Goal: Task Accomplishment & Management: Use online tool/utility

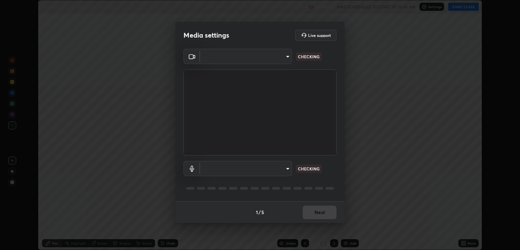
scroll to position [250, 520]
type input "ecbdbd44a66272db987f9f12271ef5319a85e28cdf2a8e5dd884bc8ad31297da"
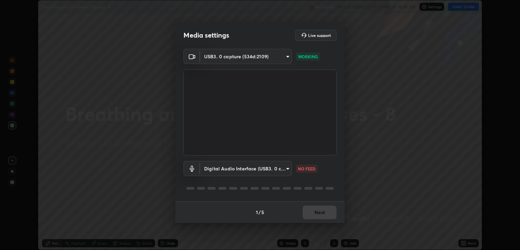
click at [245, 170] on body "Erase all Breathing and Exchange of Gases - 8 Recording WAS SCHEDULED TO START …" at bounding box center [260, 125] width 520 height 250
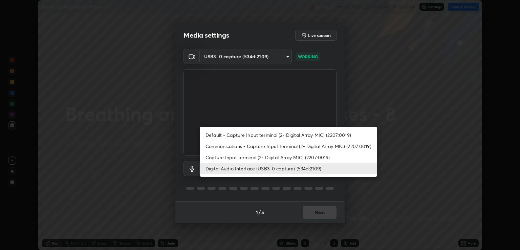
click at [237, 158] on li "Capture Input terminal (2- Digital Array MIC) (2207:0019)" at bounding box center [288, 157] width 177 height 11
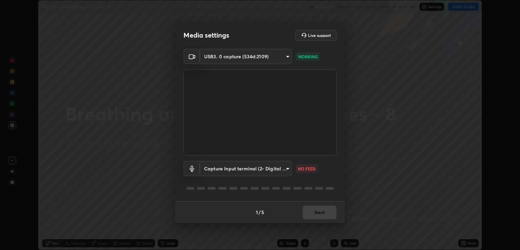
click at [236, 171] on body "Erase all Breathing and Exchange of Gases - 8 Recording WAS SCHEDULED TO START …" at bounding box center [260, 125] width 520 height 250
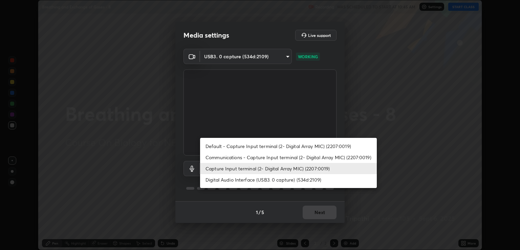
click at [237, 181] on li "Digital Audio Interface (USB3. 0 capture) (534d:2109)" at bounding box center [288, 179] width 177 height 11
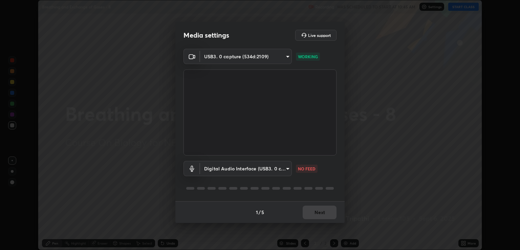
type input "641fb1797ef8f9550b7f0158b383ff89036df526a4b0c4fe678c68e459c52791"
click at [327, 182] on div "Digital Audio Interface (USB3. 0 capture) (534d:2109) 641fb1797ef8f9550b7f0158b…" at bounding box center [259, 177] width 153 height 45
click at [326, 212] on button "Next" at bounding box center [320, 212] width 34 height 14
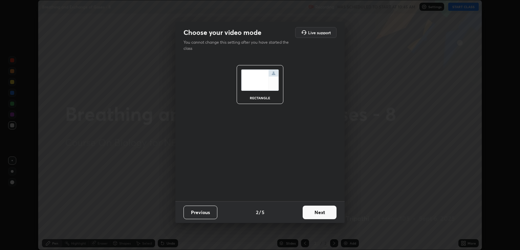
click at [333, 211] on button "Next" at bounding box center [320, 212] width 34 height 14
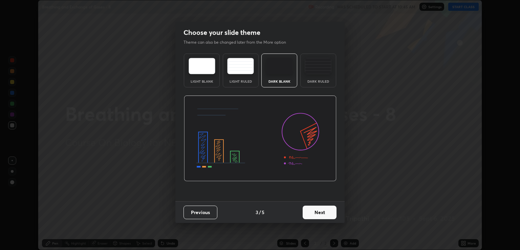
click at [332, 211] on button "Next" at bounding box center [320, 212] width 34 height 14
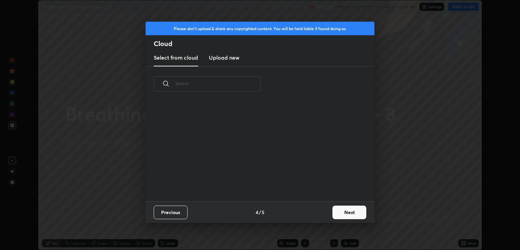
click at [354, 212] on button "Next" at bounding box center [349, 212] width 34 height 14
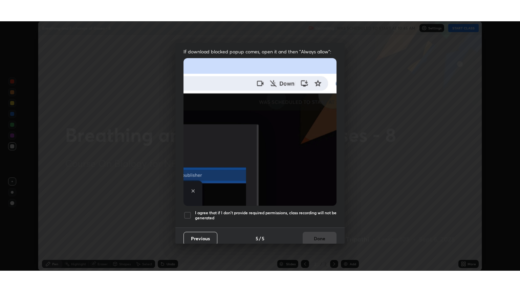
scroll to position [137, 0]
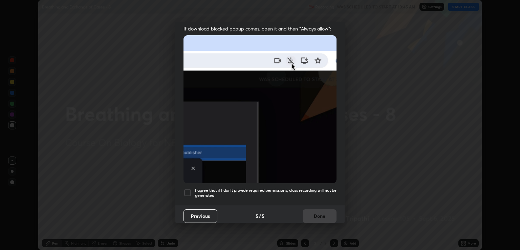
click at [305, 190] on h5 "I agree that if I don't provide required permissions, class recording will not …" at bounding box center [265, 193] width 141 height 10
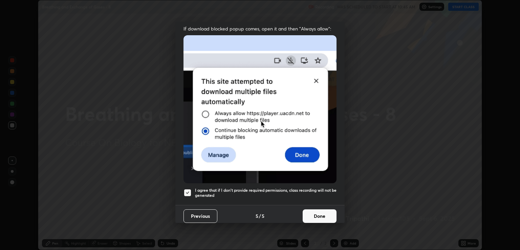
click at [322, 214] on button "Done" at bounding box center [320, 216] width 34 height 14
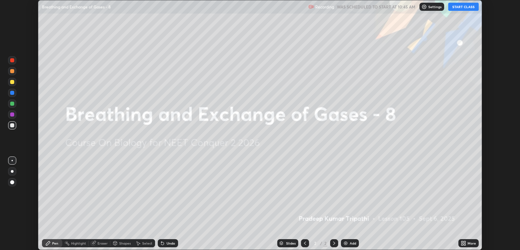
click at [464, 242] on icon at bounding box center [465, 242] width 2 height 2
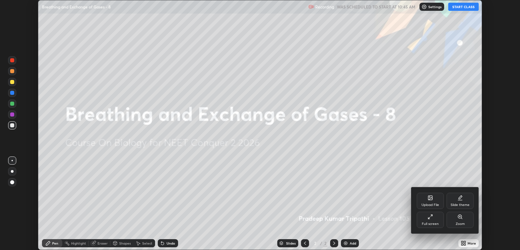
click at [434, 218] on div "Full screen" at bounding box center [430, 220] width 27 height 16
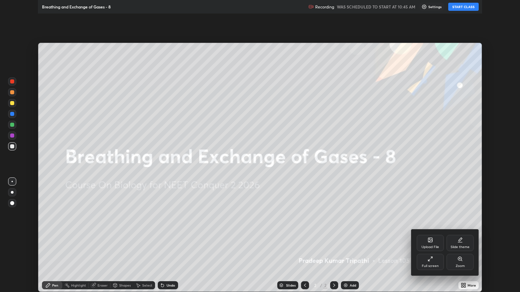
scroll to position [292, 520]
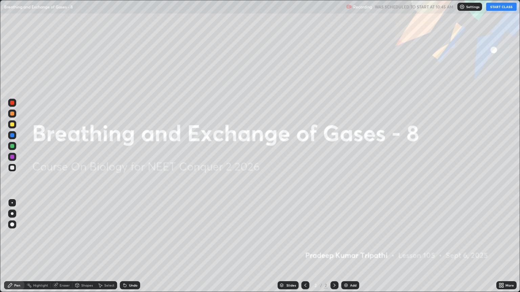
click at [499, 8] on button "START CLASS" at bounding box center [501, 7] width 30 height 8
click at [343, 249] on div "Add" at bounding box center [350, 286] width 18 height 8
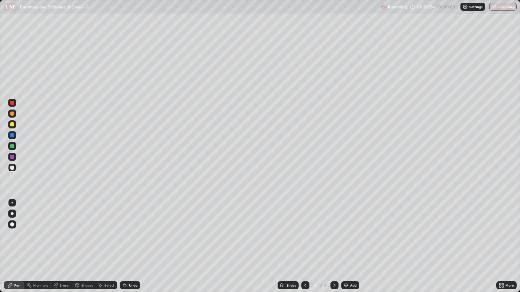
click at [15, 249] on div "Pen" at bounding box center [17, 285] width 6 height 3
click at [12, 214] on div at bounding box center [12, 214] width 3 height 3
click at [12, 125] on div at bounding box center [12, 125] width 4 height 4
click at [14, 115] on div at bounding box center [12, 114] width 4 height 4
click at [20, 249] on div "Pen" at bounding box center [14, 286] width 20 height 8
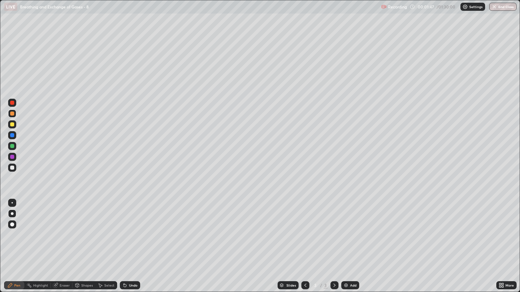
click at [13, 117] on div at bounding box center [12, 114] width 8 height 8
click at [14, 126] on div at bounding box center [12, 125] width 4 height 4
click at [89, 249] on div "Shapes" at bounding box center [87, 285] width 12 height 3
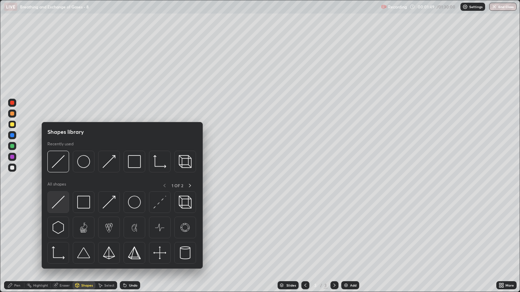
click at [61, 204] on img at bounding box center [58, 202] width 13 height 13
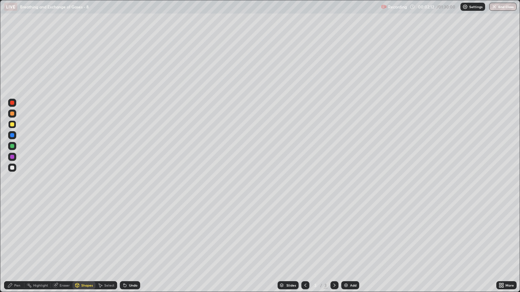
click at [19, 249] on div "Pen" at bounding box center [17, 285] width 6 height 3
click at [12, 170] on div at bounding box center [12, 168] width 4 height 4
click at [19, 249] on div "Pen" at bounding box center [14, 286] width 20 height 8
click at [20, 249] on div "Pen" at bounding box center [14, 286] width 20 height 8
click at [14, 128] on div at bounding box center [12, 124] width 8 height 8
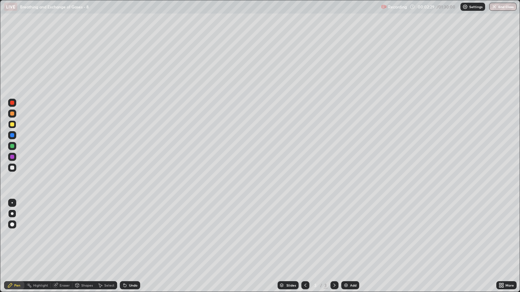
click at [90, 249] on div "Shapes" at bounding box center [87, 285] width 12 height 3
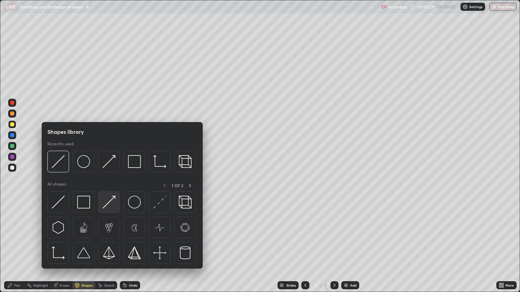
click at [109, 204] on img at bounding box center [109, 202] width 13 height 13
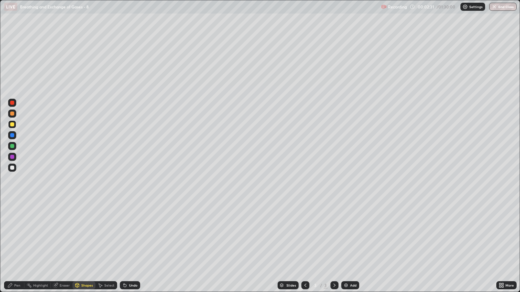
click at [14, 126] on div at bounding box center [12, 125] width 4 height 4
click at [22, 249] on div "Pen" at bounding box center [14, 286] width 20 height 8
click at [86, 249] on div "Shapes" at bounding box center [83, 286] width 23 height 8
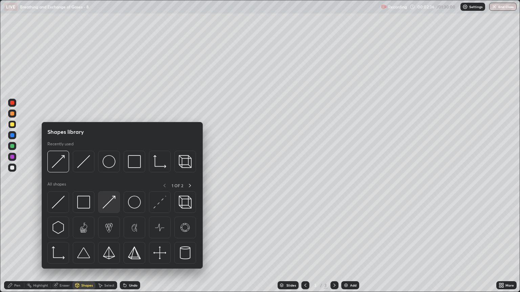
click at [108, 207] on img at bounding box center [109, 202] width 13 height 13
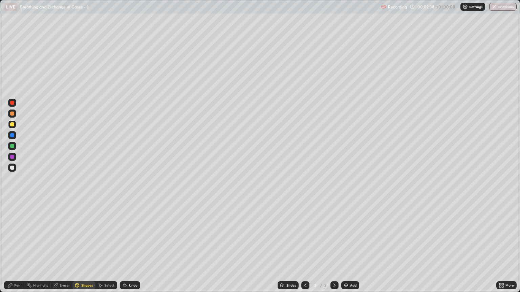
click at [18, 249] on div "Pen" at bounding box center [14, 286] width 20 height 8
click at [19, 249] on div "Pen" at bounding box center [17, 285] width 6 height 3
click at [65, 249] on div "Eraser" at bounding box center [65, 285] width 10 height 3
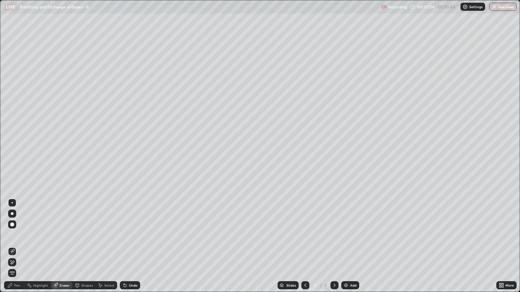
click at [15, 249] on div "Pen" at bounding box center [17, 285] width 6 height 3
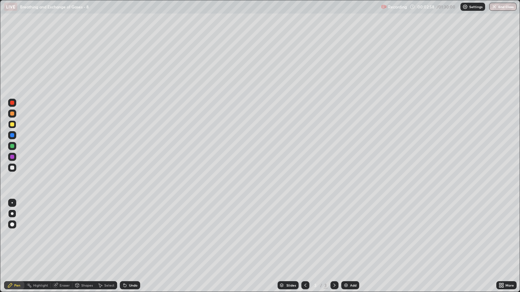
click at [15, 249] on div "Pen" at bounding box center [17, 285] width 6 height 3
click at [12, 170] on div at bounding box center [12, 168] width 8 height 8
click at [85, 249] on div "Shapes" at bounding box center [87, 285] width 12 height 3
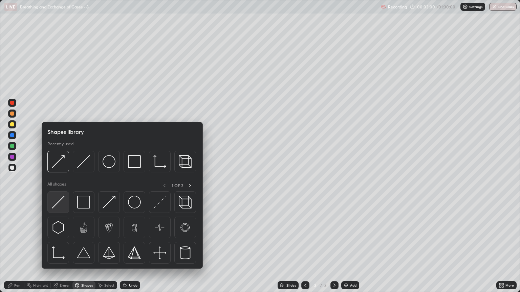
click at [65, 203] on div at bounding box center [58, 203] width 22 height 22
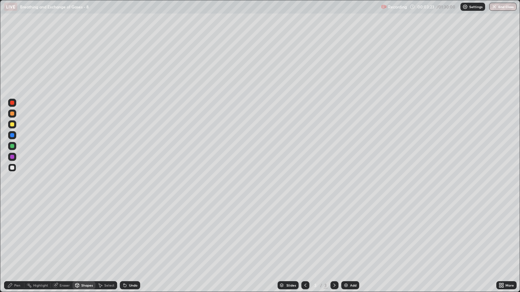
click at [14, 249] on div "Pen" at bounding box center [17, 285] width 6 height 3
click at [12, 168] on div at bounding box center [12, 168] width 4 height 4
click at [86, 249] on div "Shapes" at bounding box center [87, 285] width 12 height 3
click at [13, 125] on div at bounding box center [12, 125] width 4 height 4
click at [19, 249] on div "Pen" at bounding box center [17, 285] width 6 height 3
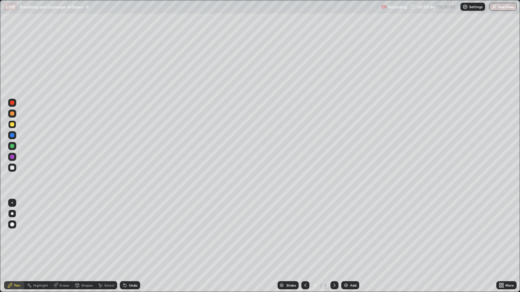
click at [85, 249] on div "Shapes" at bounding box center [87, 285] width 12 height 3
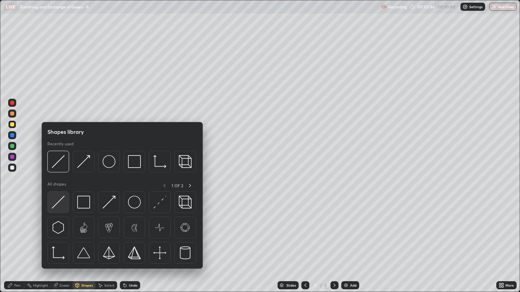
click at [63, 205] on img at bounding box center [58, 202] width 13 height 13
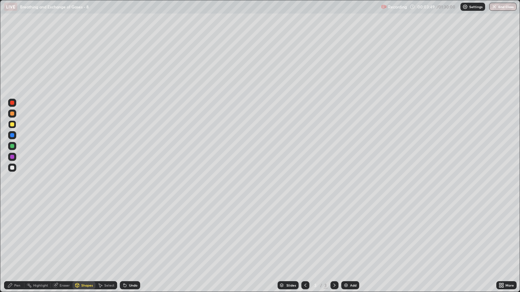
click at [64, 249] on div "Eraser" at bounding box center [65, 285] width 10 height 3
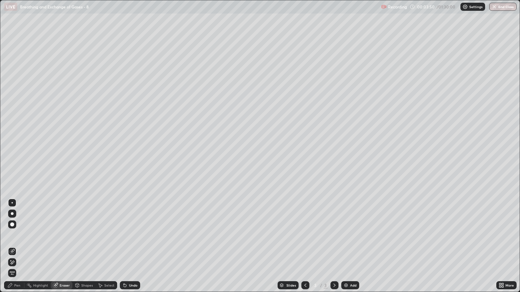
click at [39, 249] on div "Highlight" at bounding box center [40, 285] width 15 height 3
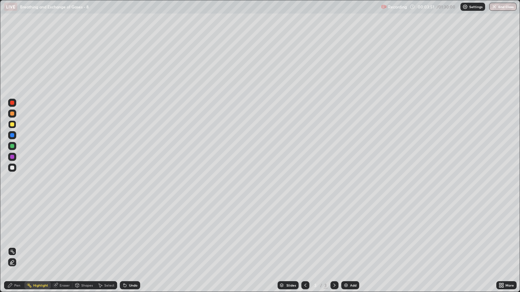
click at [62, 249] on div "Eraser" at bounding box center [65, 285] width 10 height 3
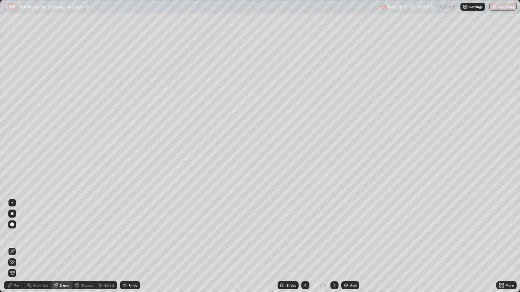
click at [13, 249] on icon at bounding box center [11, 251] width 5 height 5
click at [19, 249] on div "Pen" at bounding box center [14, 286] width 20 height 8
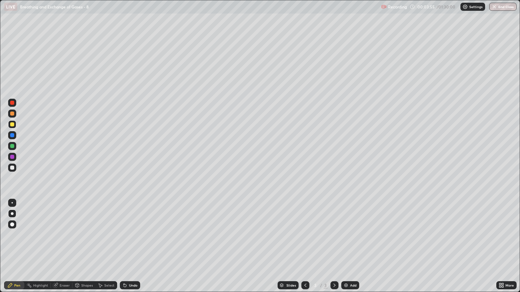
click at [12, 168] on div at bounding box center [12, 168] width 4 height 4
click at [86, 249] on div "Shapes" at bounding box center [87, 285] width 12 height 3
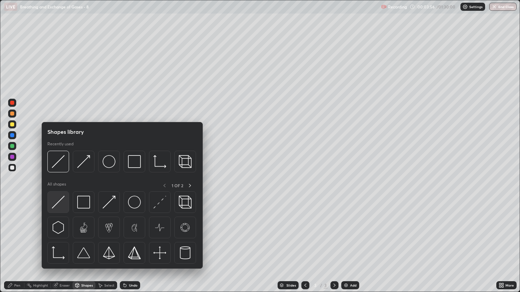
click at [62, 202] on img at bounding box center [58, 202] width 13 height 13
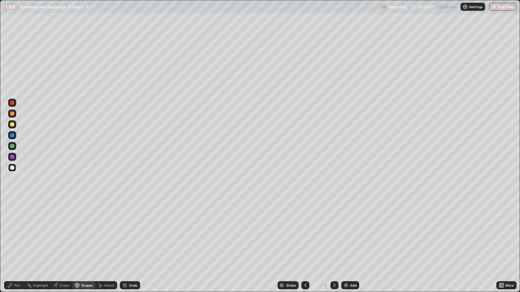
click at [19, 249] on div "Pen" at bounding box center [17, 285] width 6 height 3
click at [13, 125] on div at bounding box center [12, 125] width 4 height 4
click at [79, 249] on icon at bounding box center [76, 285] width 5 height 5
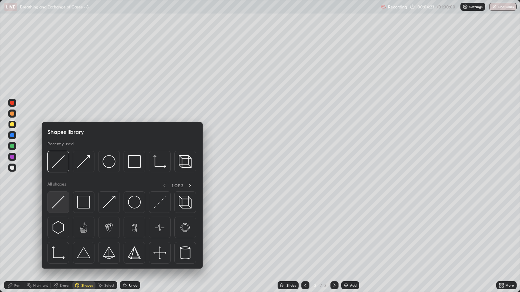
click at [65, 204] on div at bounding box center [58, 203] width 22 height 22
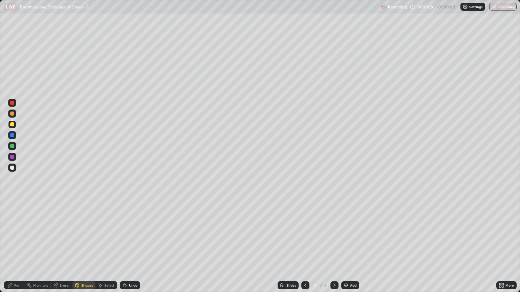
click at [13, 168] on div at bounding box center [12, 168] width 4 height 4
click at [14, 125] on div at bounding box center [12, 125] width 4 height 4
click at [22, 249] on div "Pen" at bounding box center [14, 286] width 20 height 8
click at [12, 127] on div at bounding box center [12, 124] width 8 height 8
click at [17, 249] on div "Pen" at bounding box center [17, 285] width 6 height 3
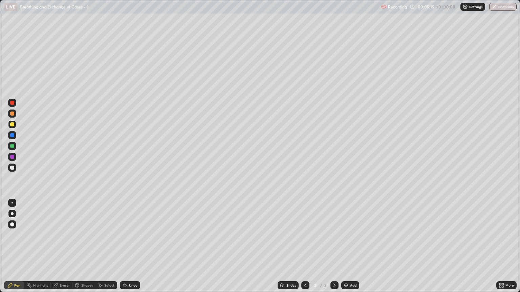
click at [83, 249] on div "Shapes" at bounding box center [87, 285] width 12 height 3
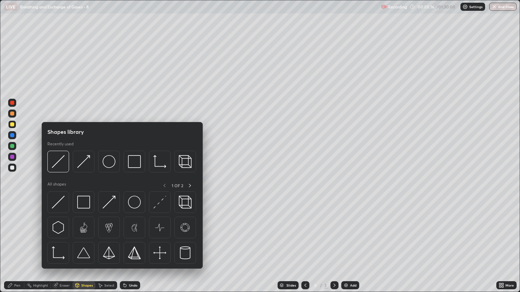
click at [13, 125] on div at bounding box center [12, 125] width 4 height 4
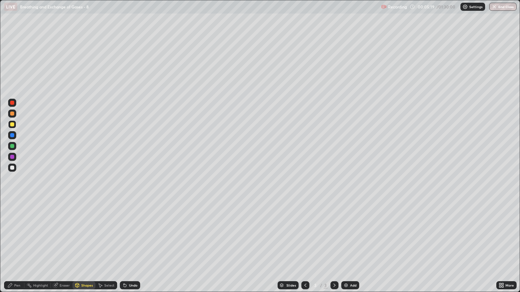
click at [19, 249] on div "Pen" at bounding box center [14, 286] width 20 height 8
click at [11, 125] on div at bounding box center [12, 125] width 4 height 4
click at [84, 249] on div "Shapes" at bounding box center [87, 285] width 12 height 3
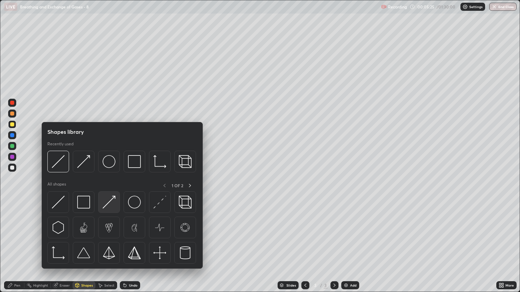
click at [108, 208] on img at bounding box center [109, 202] width 13 height 13
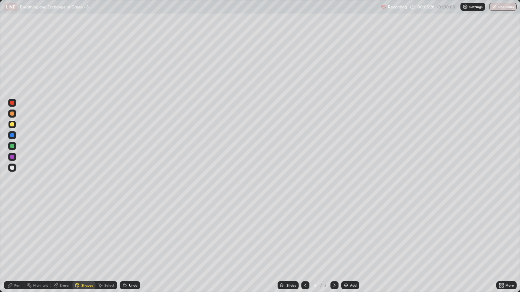
click at [12, 170] on div at bounding box center [12, 168] width 4 height 4
click at [13, 125] on div at bounding box center [12, 125] width 4 height 4
click at [19, 249] on div "Pen" at bounding box center [17, 285] width 6 height 3
click at [14, 126] on div at bounding box center [12, 125] width 4 height 4
click at [86, 249] on div "Shapes" at bounding box center [87, 285] width 12 height 3
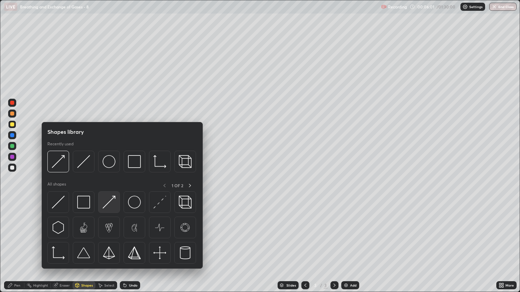
click at [108, 206] on img at bounding box center [109, 202] width 13 height 13
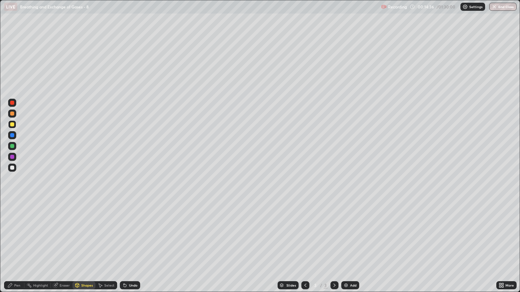
click at [14, 125] on div at bounding box center [12, 125] width 4 height 4
click at [61, 249] on div "Eraser" at bounding box center [62, 286] width 22 height 8
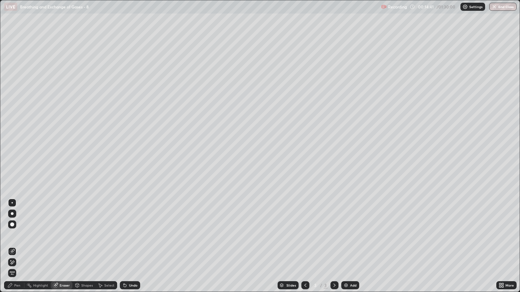
click at [19, 249] on div "Pen" at bounding box center [17, 285] width 6 height 3
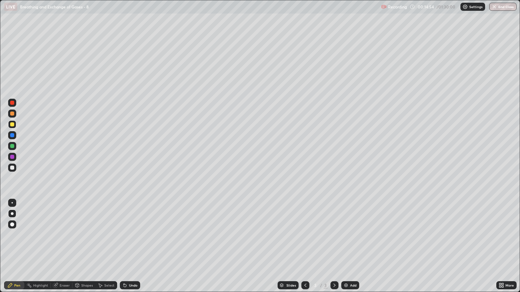
click at [13, 169] on div at bounding box center [12, 168] width 4 height 4
click at [83, 249] on div "Shapes" at bounding box center [87, 285] width 12 height 3
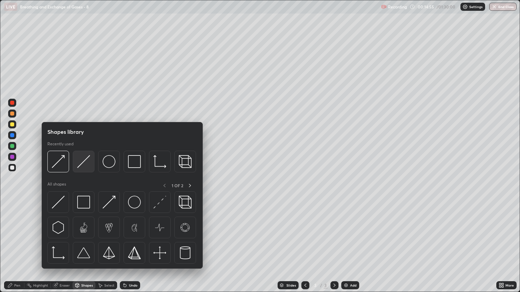
click at [80, 167] on img at bounding box center [83, 161] width 13 height 13
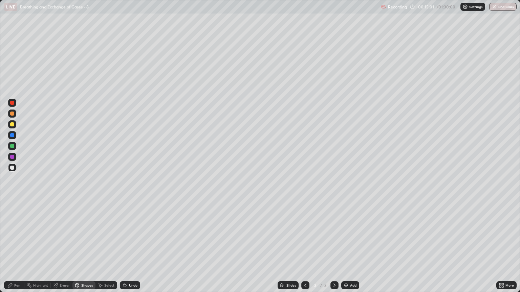
click at [64, 249] on div "Eraser" at bounding box center [65, 285] width 10 height 3
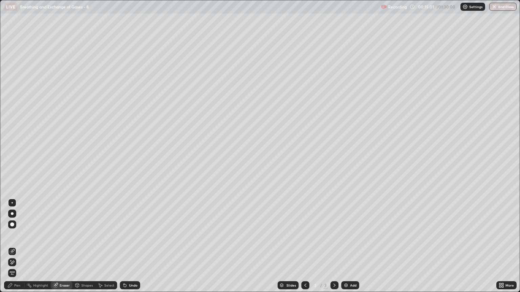
click at [13, 249] on icon at bounding box center [11, 251] width 5 height 5
click at [20, 249] on div "Pen" at bounding box center [14, 286] width 20 height 8
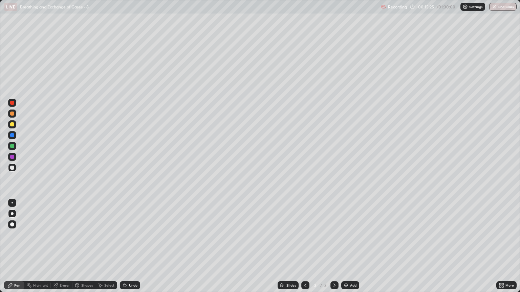
click at [12, 146] on div at bounding box center [12, 146] width 4 height 4
click at [82, 249] on div "Shapes" at bounding box center [87, 285] width 12 height 3
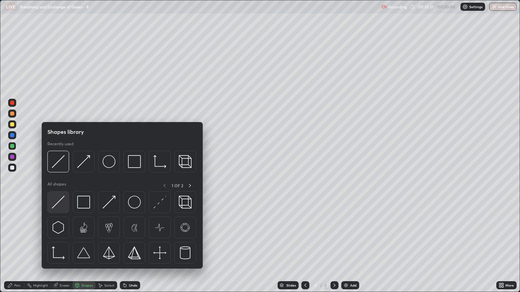
click at [58, 206] on img at bounding box center [58, 202] width 13 height 13
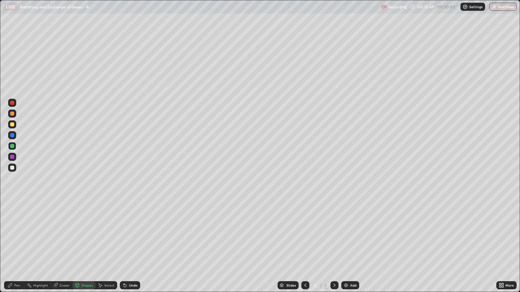
click at [333, 249] on icon at bounding box center [334, 285] width 5 height 5
click at [346, 249] on img at bounding box center [345, 285] width 5 height 5
click at [17, 249] on div "Pen" at bounding box center [17, 285] width 6 height 3
click at [12, 114] on div at bounding box center [12, 114] width 4 height 4
click at [14, 124] on div at bounding box center [12, 125] width 4 height 4
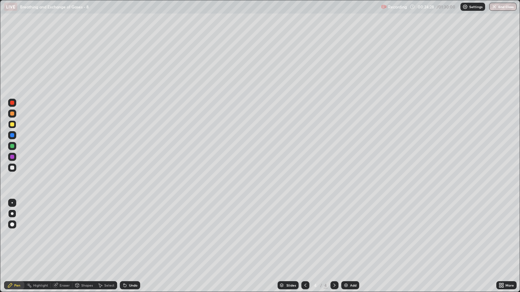
click at [84, 249] on div "Shapes" at bounding box center [87, 285] width 12 height 3
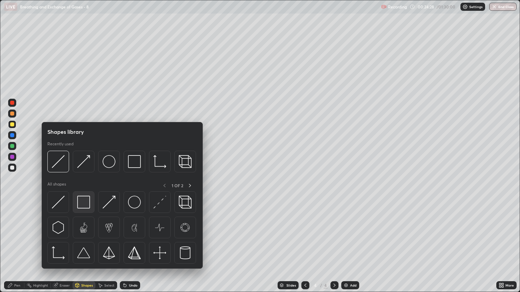
click at [82, 203] on img at bounding box center [83, 202] width 13 height 13
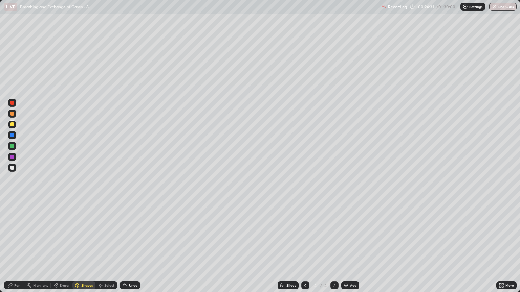
click at [12, 168] on div at bounding box center [12, 168] width 4 height 4
click at [84, 249] on div "Shapes" at bounding box center [87, 285] width 12 height 3
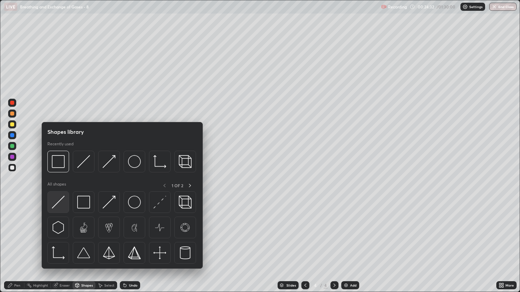
click at [58, 204] on img at bounding box center [58, 202] width 13 height 13
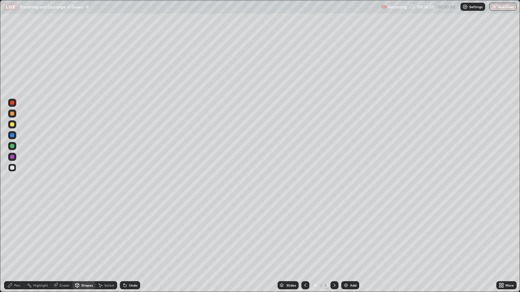
click at [13, 105] on div at bounding box center [12, 103] width 4 height 4
click at [87, 249] on div "Shapes" at bounding box center [87, 285] width 12 height 3
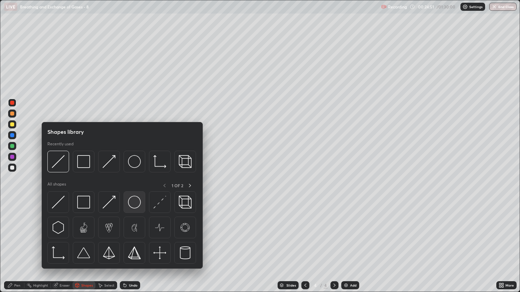
click at [137, 202] on img at bounding box center [134, 202] width 13 height 13
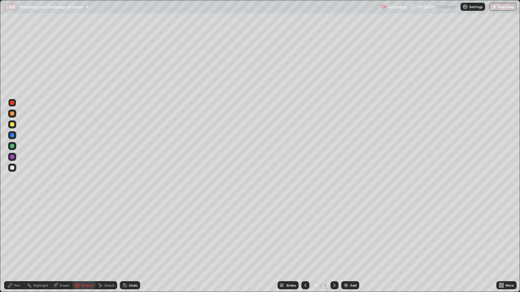
click at [14, 114] on div at bounding box center [12, 114] width 4 height 4
click at [81, 249] on div "Shapes" at bounding box center [87, 285] width 12 height 3
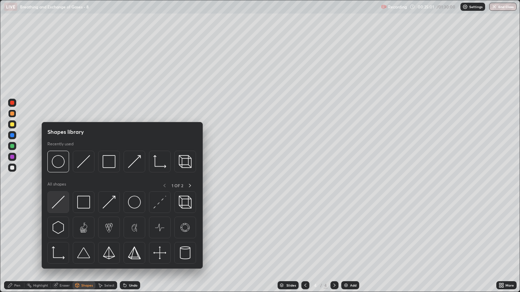
click at [60, 203] on img at bounding box center [58, 202] width 13 height 13
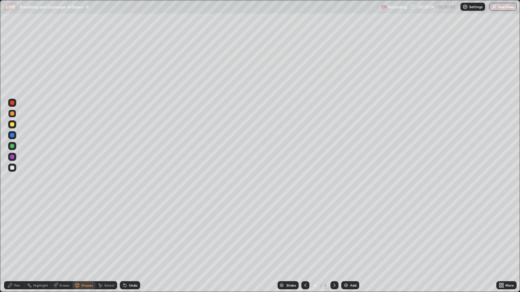
click at [13, 169] on div at bounding box center [12, 168] width 4 height 4
click at [87, 249] on div "Shapes" at bounding box center [87, 285] width 12 height 3
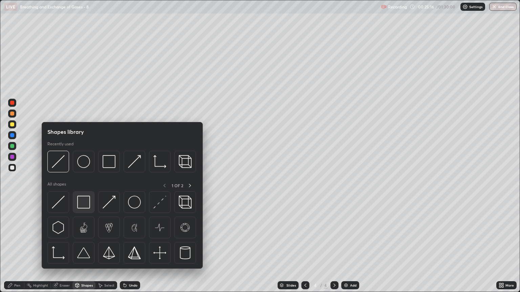
click at [84, 204] on img at bounding box center [83, 202] width 13 height 13
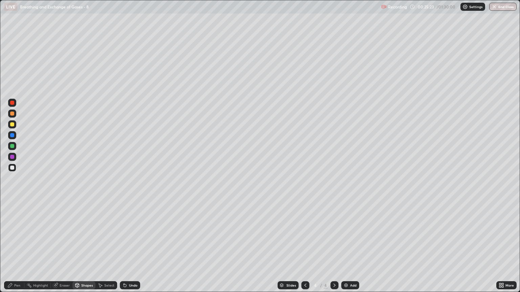
click at [64, 249] on div "Eraser" at bounding box center [65, 285] width 10 height 3
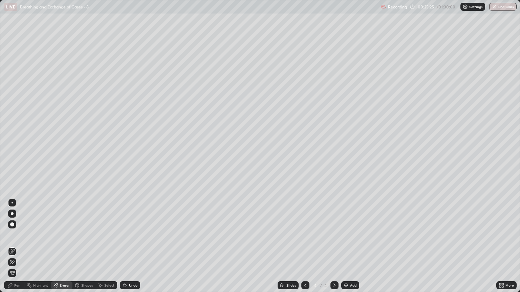
click at [14, 249] on icon at bounding box center [11, 263] width 5 height 6
click at [87, 249] on div "Shapes" at bounding box center [87, 285] width 12 height 3
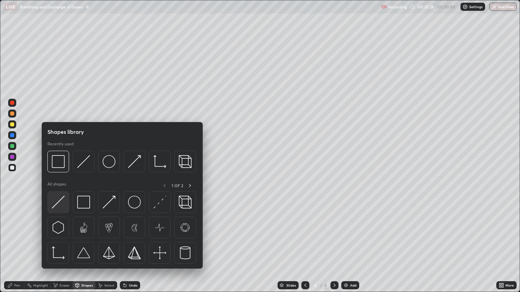
click at [62, 207] on img at bounding box center [58, 202] width 13 height 13
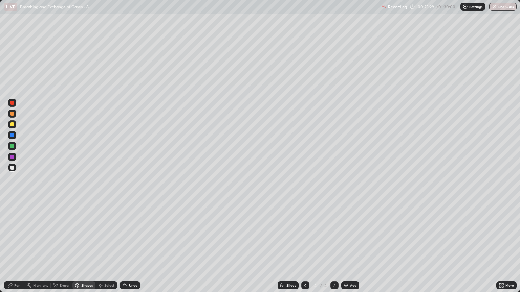
click at [12, 114] on div at bounding box center [12, 114] width 4 height 4
click at [13, 249] on div "Pen" at bounding box center [14, 286] width 20 height 8
click at [12, 125] on div at bounding box center [12, 125] width 4 height 4
click at [17, 249] on div "Pen" at bounding box center [17, 285] width 6 height 3
click at [87, 249] on div "Shapes" at bounding box center [87, 285] width 12 height 3
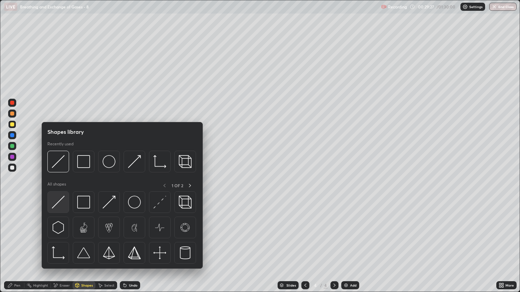
click at [63, 205] on img at bounding box center [58, 202] width 13 height 13
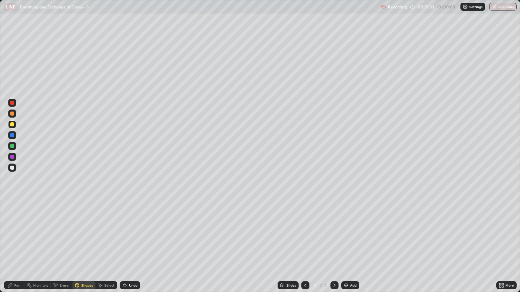
click at [16, 249] on div "Pen" at bounding box center [17, 285] width 6 height 3
click at [12, 127] on div at bounding box center [12, 124] width 8 height 8
click at [99, 249] on icon at bounding box center [101, 286] width 4 height 4
click at [79, 249] on icon at bounding box center [76, 285] width 5 height 5
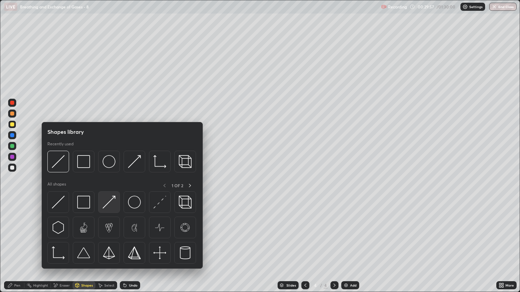
click at [109, 204] on img at bounding box center [109, 202] width 13 height 13
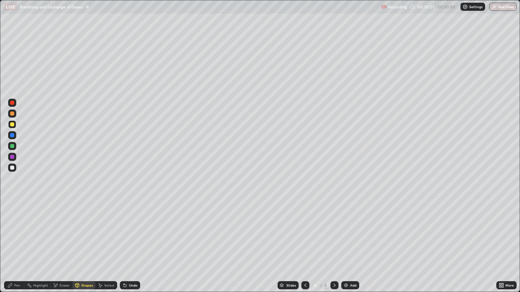
click at [19, 249] on div "Pen" at bounding box center [17, 285] width 6 height 3
click at [85, 249] on div "Shapes" at bounding box center [87, 285] width 12 height 3
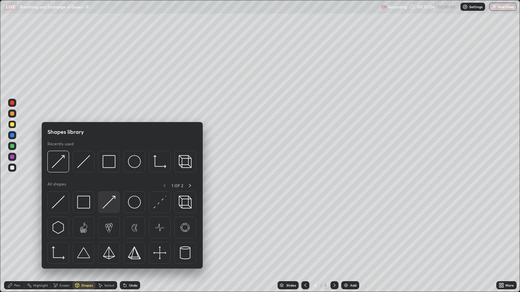
click at [111, 201] on img at bounding box center [109, 202] width 13 height 13
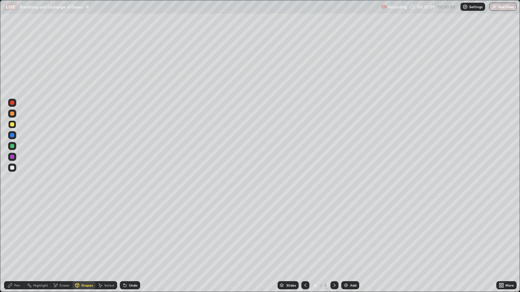
click at [20, 249] on div "Pen" at bounding box center [17, 285] width 6 height 3
click at [15, 249] on div "Pen" at bounding box center [17, 285] width 6 height 3
click at [14, 168] on div at bounding box center [12, 168] width 4 height 4
click at [89, 249] on div "Shapes" at bounding box center [87, 285] width 12 height 3
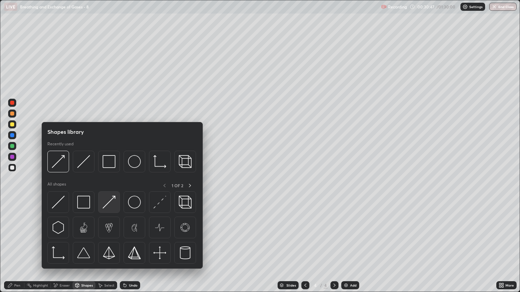
click at [111, 205] on img at bounding box center [109, 202] width 13 height 13
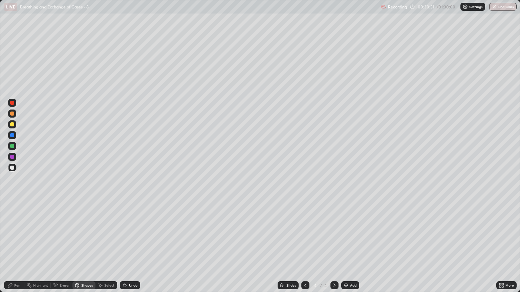
click at [22, 249] on div "Pen" at bounding box center [14, 286] width 20 height 8
click at [12, 168] on div at bounding box center [12, 168] width 4 height 4
click at [89, 249] on div "Shapes" at bounding box center [87, 285] width 12 height 3
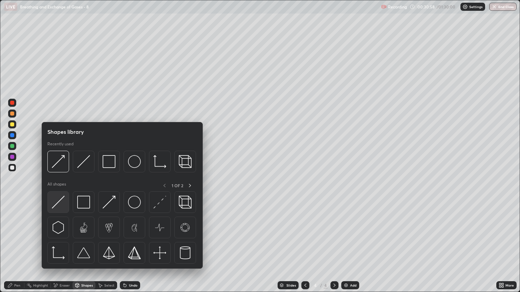
click at [62, 207] on img at bounding box center [58, 202] width 13 height 13
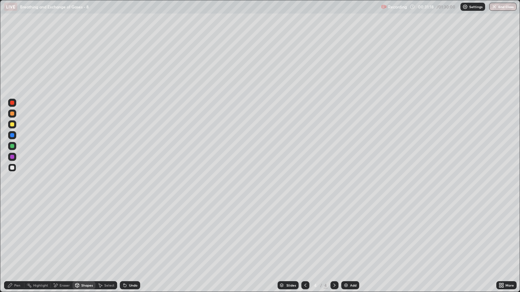
click at [12, 125] on div at bounding box center [12, 125] width 4 height 4
click at [17, 249] on div "Pen" at bounding box center [17, 285] width 6 height 3
click at [64, 249] on div "Eraser" at bounding box center [65, 285] width 10 height 3
click at [62, 249] on div "Eraser" at bounding box center [65, 285] width 10 height 3
click at [64, 249] on div "Eraser" at bounding box center [65, 285] width 10 height 3
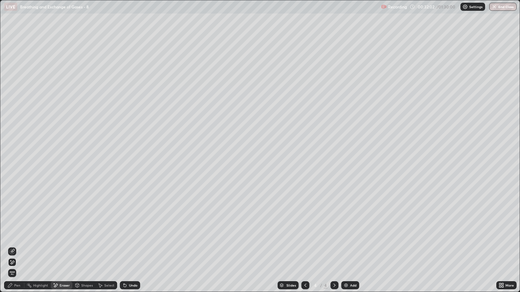
click at [86, 249] on div "Shapes" at bounding box center [87, 285] width 12 height 3
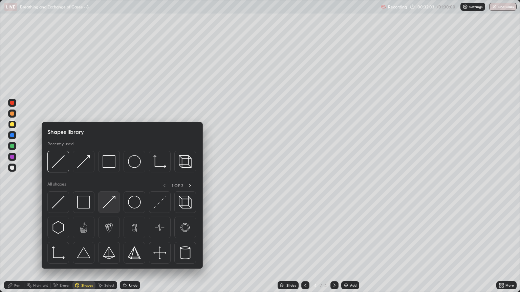
click at [111, 204] on img at bounding box center [109, 202] width 13 height 13
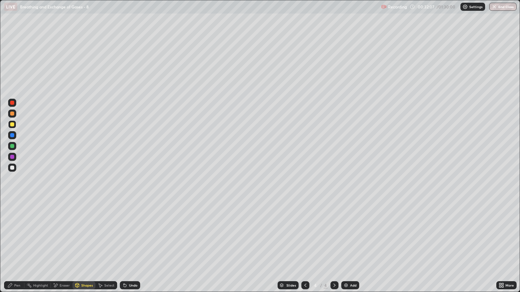
click at [14, 167] on div at bounding box center [12, 168] width 8 height 8
click at [63, 249] on div "Eraser" at bounding box center [65, 285] width 10 height 3
click at [16, 249] on div "Pen" at bounding box center [17, 285] width 6 height 3
click at [14, 158] on div at bounding box center [12, 157] width 4 height 4
click at [13, 125] on div at bounding box center [12, 125] width 4 height 4
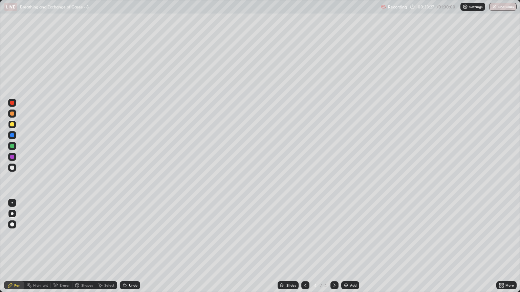
click at [13, 158] on div at bounding box center [12, 157] width 4 height 4
click at [13, 169] on div at bounding box center [12, 168] width 4 height 4
click at [14, 249] on div "Pen" at bounding box center [14, 286] width 20 height 8
click at [14, 124] on div at bounding box center [12, 125] width 4 height 4
click at [12, 168] on div at bounding box center [12, 168] width 4 height 4
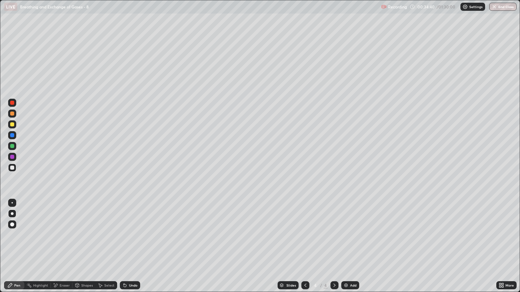
click at [64, 249] on div "Eraser" at bounding box center [65, 285] width 10 height 3
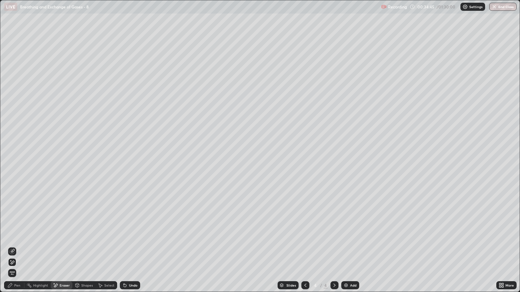
click at [124, 249] on icon at bounding box center [125, 286] width 3 height 3
click at [124, 249] on icon at bounding box center [124, 284] width 1 height 1
click at [124, 249] on icon at bounding box center [125, 286] width 3 height 3
click at [124, 249] on icon at bounding box center [124, 284] width 1 height 1
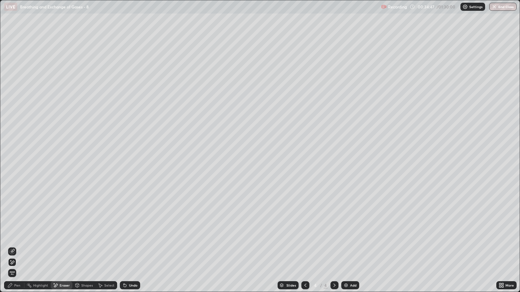
click at [124, 249] on icon at bounding box center [124, 284] width 1 height 1
click at [124, 249] on icon at bounding box center [125, 286] width 3 height 3
click at [16, 249] on div "Pen" at bounding box center [14, 286] width 20 height 8
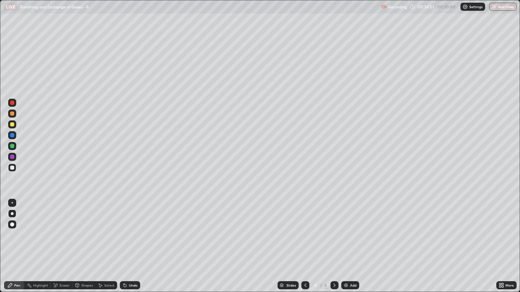
click at [13, 125] on div at bounding box center [12, 125] width 4 height 4
click at [15, 168] on div at bounding box center [12, 168] width 8 height 8
click at [11, 249] on div "Pen" at bounding box center [14, 286] width 20 height 8
click at [12, 114] on div at bounding box center [12, 114] width 4 height 4
click at [12, 168] on div at bounding box center [12, 168] width 4 height 4
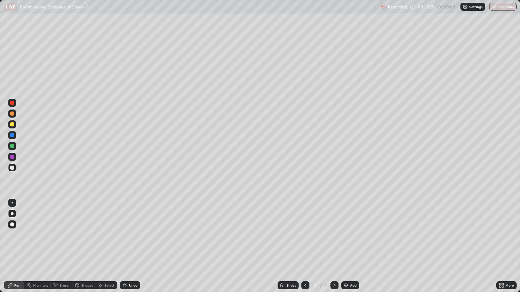
click at [81, 249] on div "Shapes" at bounding box center [83, 286] width 23 height 8
click at [12, 126] on div at bounding box center [12, 125] width 4 height 4
click at [58, 249] on div "Eraser" at bounding box center [62, 286] width 22 height 8
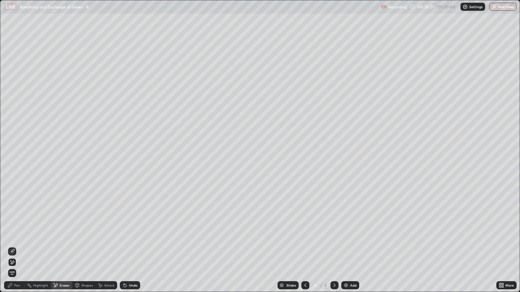
click at [12, 249] on icon at bounding box center [13, 250] width 4 height 3
click at [17, 249] on div "Pen" at bounding box center [17, 285] width 6 height 3
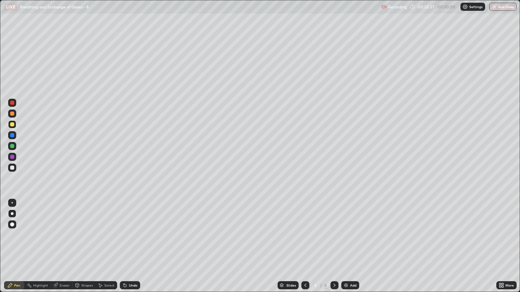
click at [14, 146] on div at bounding box center [12, 146] width 4 height 4
click at [13, 148] on div at bounding box center [12, 146] width 4 height 4
click at [13, 136] on div at bounding box center [12, 135] width 4 height 4
click at [14, 148] on div at bounding box center [12, 146] width 4 height 4
click at [87, 249] on div "Shapes" at bounding box center [87, 285] width 12 height 3
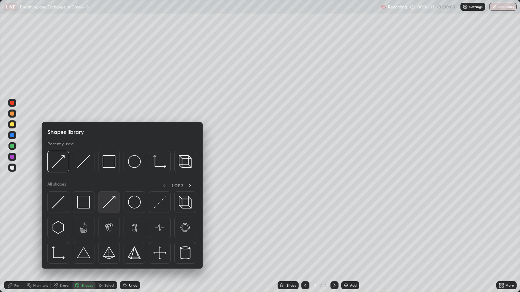
click at [110, 206] on img at bounding box center [109, 202] width 13 height 13
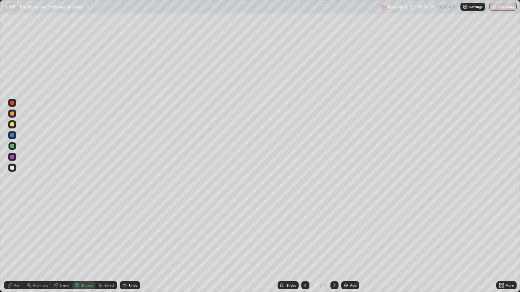
click at [62, 249] on div "Eraser" at bounding box center [65, 285] width 10 height 3
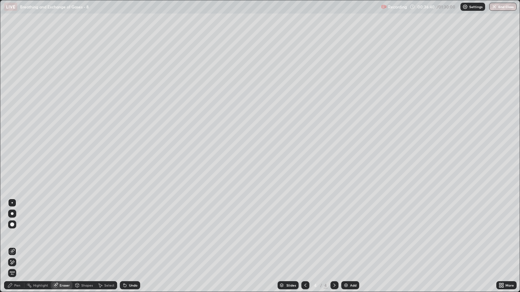
click at [14, 249] on icon at bounding box center [11, 263] width 5 height 6
click at [83, 249] on div "Shapes" at bounding box center [83, 286] width 23 height 8
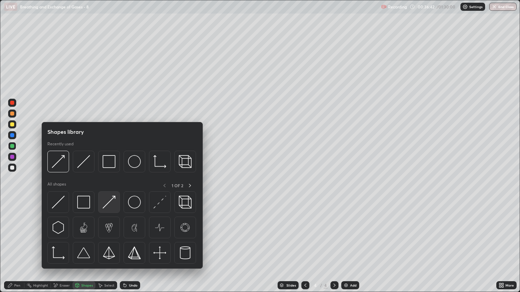
click at [107, 207] on img at bounding box center [109, 202] width 13 height 13
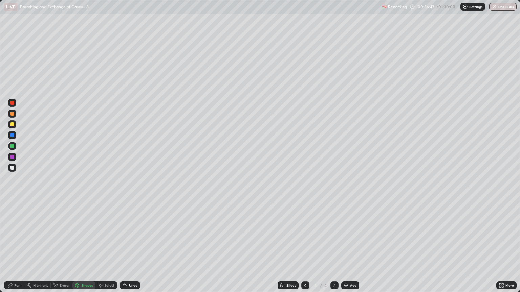
click at [17, 249] on div "Pen" at bounding box center [17, 285] width 6 height 3
click at [12, 136] on div at bounding box center [12, 135] width 4 height 4
click at [65, 249] on div "Eraser" at bounding box center [65, 285] width 10 height 3
click at [16, 249] on div "Pen" at bounding box center [17, 285] width 6 height 3
click at [87, 249] on div "Shapes" at bounding box center [87, 285] width 12 height 3
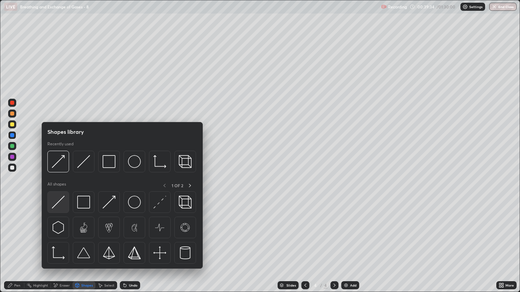
click at [65, 206] on div at bounding box center [58, 203] width 22 height 22
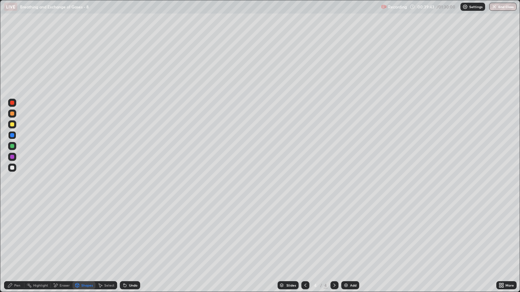
click at [60, 249] on div "Eraser" at bounding box center [62, 286] width 22 height 8
click at [16, 249] on div "Pen" at bounding box center [14, 286] width 20 height 8
click at [86, 249] on div "Shapes" at bounding box center [87, 285] width 12 height 3
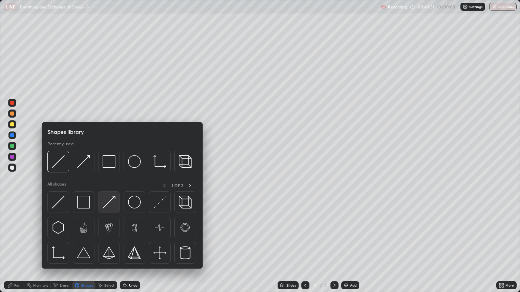
click at [109, 207] on img at bounding box center [109, 202] width 13 height 13
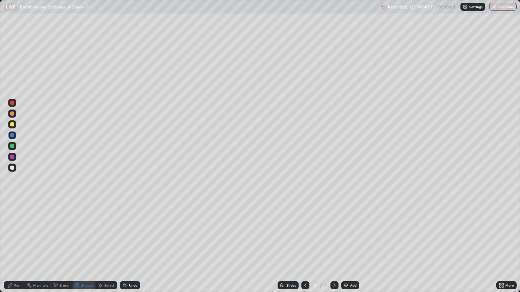
click at [18, 249] on div "Pen" at bounding box center [17, 285] width 6 height 3
click at [12, 167] on div at bounding box center [12, 168] width 4 height 4
click at [15, 249] on div "Pen" at bounding box center [17, 285] width 6 height 3
click at [83, 249] on div "Shapes" at bounding box center [87, 285] width 12 height 3
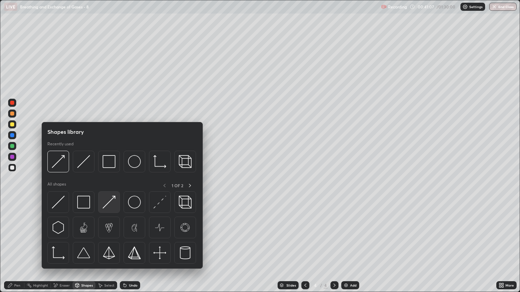
click at [108, 207] on img at bounding box center [109, 202] width 13 height 13
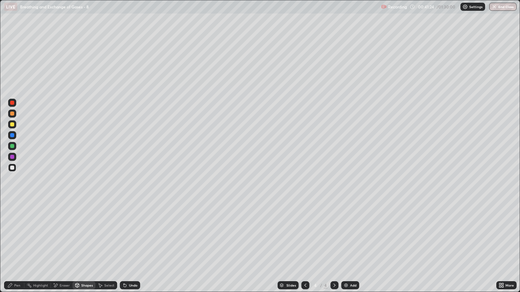
click at [12, 125] on div at bounding box center [12, 125] width 4 height 4
click at [84, 249] on div "Shapes" at bounding box center [87, 285] width 12 height 3
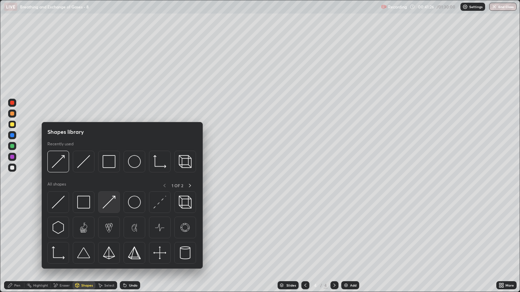
click at [108, 207] on img at bounding box center [109, 202] width 13 height 13
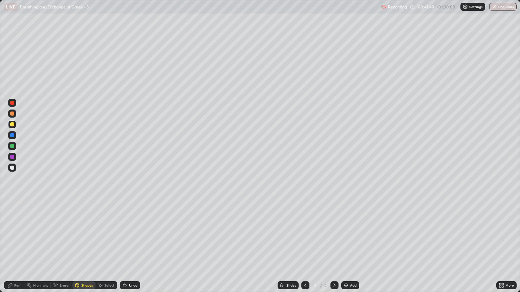
click at [17, 249] on div "Pen" at bounding box center [17, 285] width 6 height 3
click at [12, 168] on div at bounding box center [12, 168] width 4 height 4
click at [85, 249] on div "Shapes" at bounding box center [87, 285] width 12 height 3
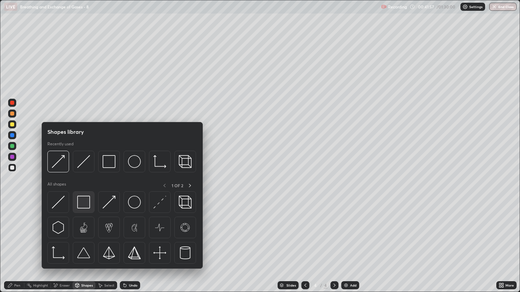
click at [82, 201] on img at bounding box center [83, 202] width 13 height 13
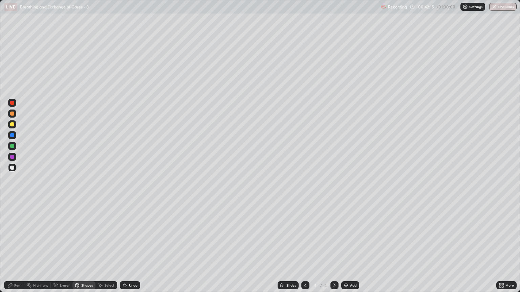
click at [84, 249] on div "Shapes" at bounding box center [83, 286] width 23 height 8
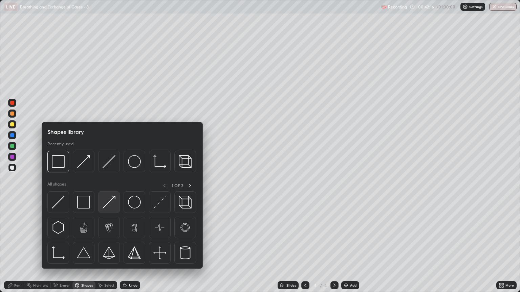
click at [108, 206] on img at bounding box center [109, 202] width 13 height 13
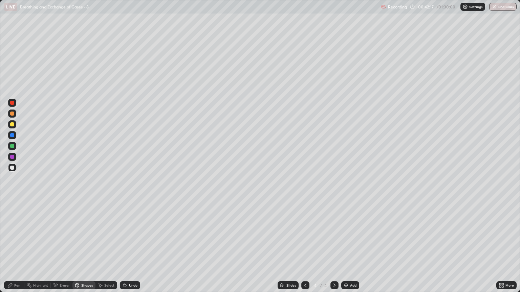
click at [16, 249] on div "Pen" at bounding box center [17, 285] width 6 height 3
click at [17, 249] on div "Pen" at bounding box center [17, 285] width 6 height 3
click at [13, 127] on div at bounding box center [12, 124] width 8 height 8
click at [80, 249] on div "Shapes" at bounding box center [83, 286] width 23 height 8
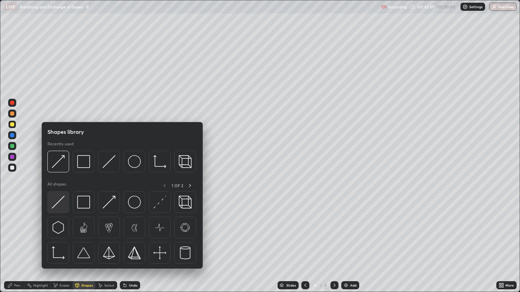
click at [60, 200] on img at bounding box center [58, 202] width 13 height 13
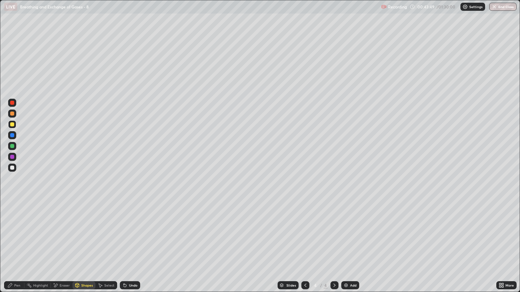
click at [13, 168] on div at bounding box center [12, 168] width 4 height 4
click at [85, 249] on div "Shapes" at bounding box center [87, 285] width 12 height 3
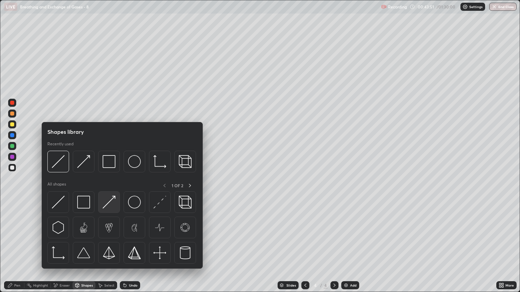
click at [111, 204] on img at bounding box center [109, 202] width 13 height 13
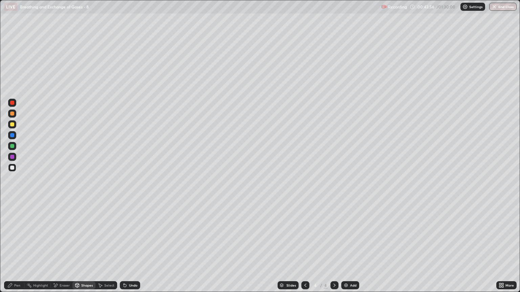
click at [19, 249] on div "Pen" at bounding box center [17, 285] width 6 height 3
click at [15, 106] on div at bounding box center [12, 103] width 8 height 8
click at [64, 249] on div "Eraser" at bounding box center [65, 285] width 10 height 3
click at [15, 249] on icon at bounding box center [11, 263] width 5 height 6
click at [336, 249] on div at bounding box center [334, 286] width 8 height 8
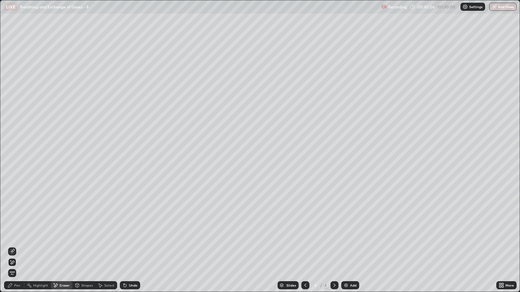
click at [337, 249] on div at bounding box center [334, 286] width 8 height 8
click at [348, 249] on img at bounding box center [345, 285] width 5 height 5
click at [18, 249] on div "Pen" at bounding box center [17, 285] width 6 height 3
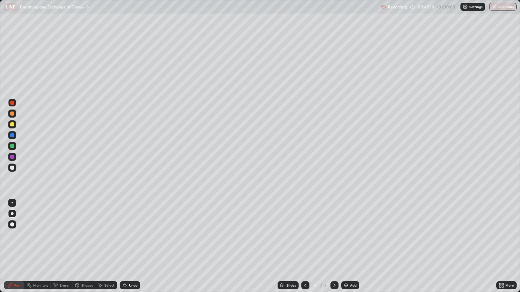
click at [14, 114] on div at bounding box center [12, 114] width 4 height 4
click at [12, 125] on div at bounding box center [12, 125] width 4 height 4
click at [86, 249] on div "Shapes" at bounding box center [83, 286] width 23 height 8
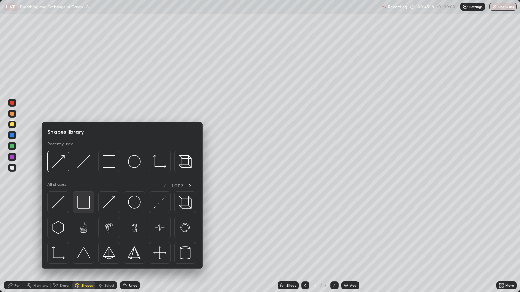
click at [85, 205] on img at bounding box center [83, 202] width 13 height 13
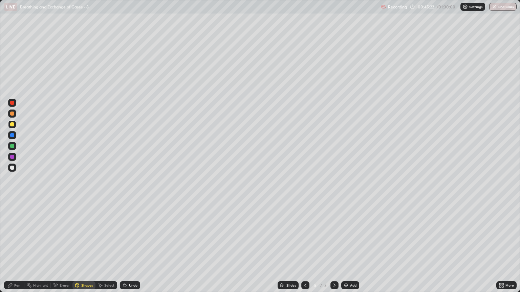
click at [84, 249] on div "Shapes" at bounding box center [87, 285] width 12 height 3
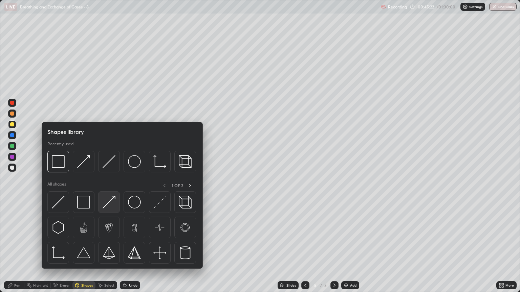
click at [110, 204] on img at bounding box center [109, 202] width 13 height 13
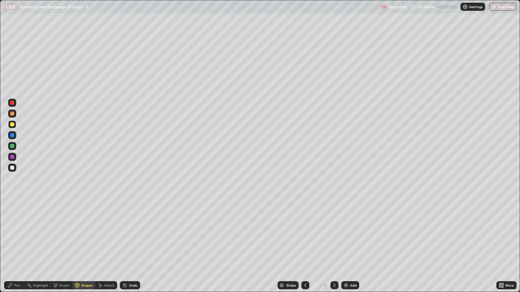
click at [19, 249] on div "Pen" at bounding box center [17, 285] width 6 height 3
click at [13, 124] on div at bounding box center [12, 125] width 4 height 4
click at [85, 249] on div "Shapes" at bounding box center [83, 286] width 23 height 8
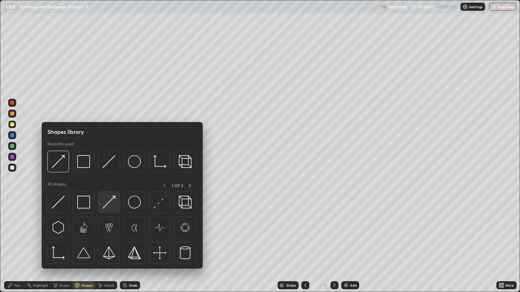
click at [107, 207] on img at bounding box center [109, 202] width 13 height 13
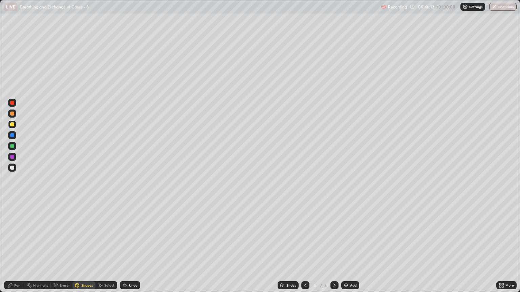
click at [12, 168] on div at bounding box center [12, 168] width 4 height 4
click at [84, 249] on div "Shapes" at bounding box center [87, 285] width 12 height 3
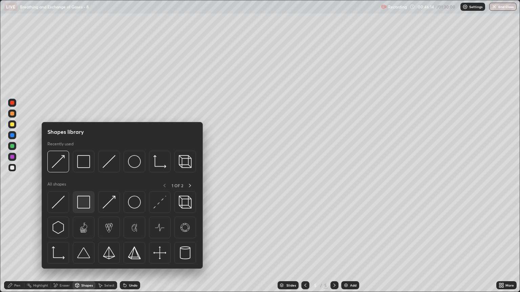
click at [85, 203] on img at bounding box center [83, 202] width 13 height 13
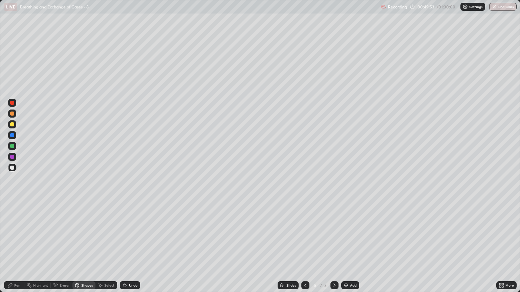
click at [304, 249] on icon at bounding box center [305, 285] width 5 height 5
click at [333, 249] on icon at bounding box center [334, 285] width 5 height 5
click at [82, 249] on div "Shapes" at bounding box center [87, 285] width 12 height 3
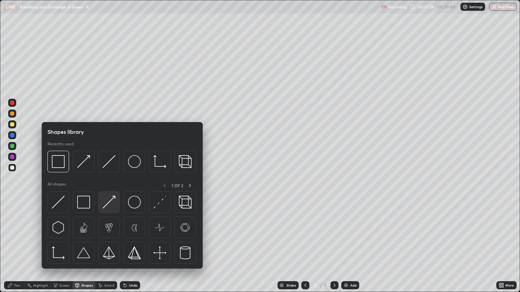
click at [110, 202] on img at bounding box center [109, 202] width 13 height 13
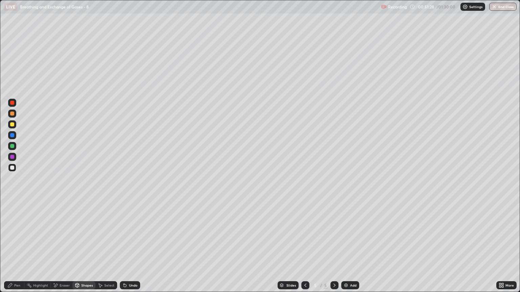
click at [14, 169] on div at bounding box center [12, 168] width 4 height 4
click at [12, 249] on icon at bounding box center [9, 285] width 5 height 5
click at [14, 249] on div "Pen" at bounding box center [14, 286] width 20 height 8
click at [12, 126] on div at bounding box center [12, 125] width 4 height 4
click at [85, 249] on div "Shapes" at bounding box center [87, 285] width 12 height 3
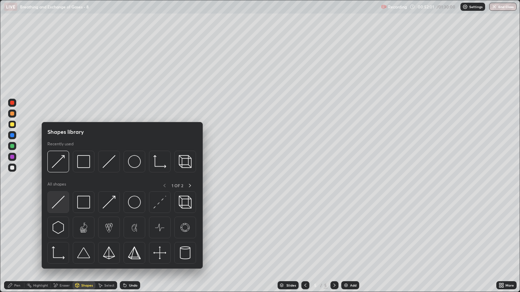
click at [62, 204] on img at bounding box center [58, 202] width 13 height 13
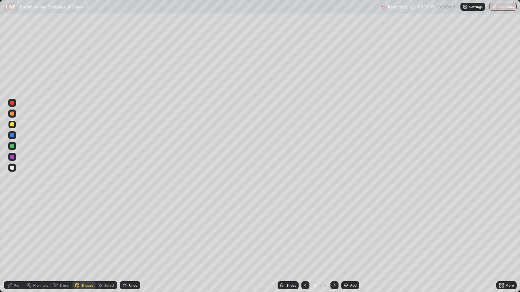
click at [84, 249] on div "Shapes" at bounding box center [87, 285] width 12 height 3
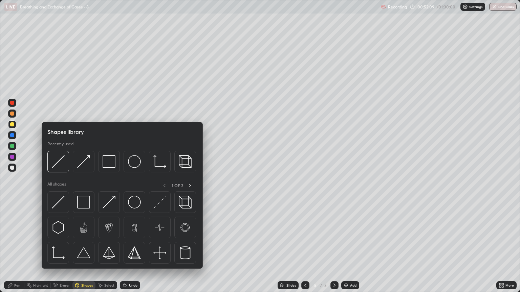
click at [20, 249] on div "Pen" at bounding box center [17, 285] width 6 height 3
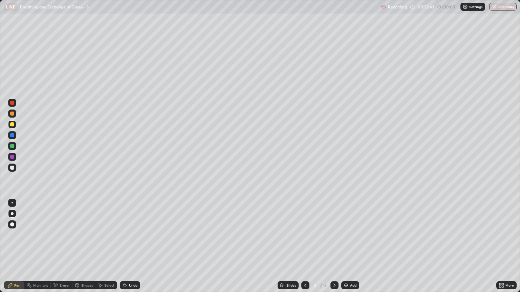
click at [16, 168] on div at bounding box center [12, 168] width 8 height 8
click at [83, 249] on div "Shapes" at bounding box center [83, 286] width 23 height 8
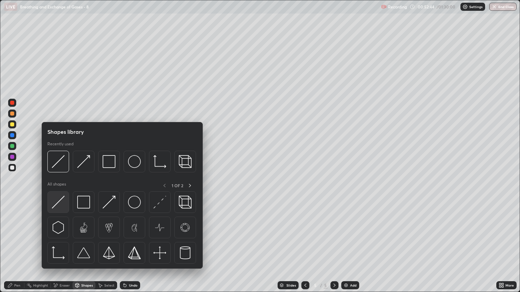
click at [60, 204] on img at bounding box center [58, 202] width 13 height 13
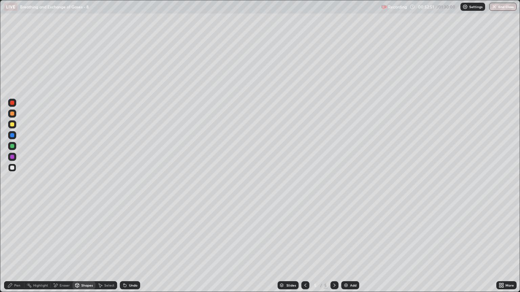
click at [12, 125] on div at bounding box center [12, 125] width 4 height 4
click at [21, 249] on div "Pen" at bounding box center [14, 286] width 20 height 8
click at [15, 166] on div at bounding box center [12, 168] width 8 height 8
click at [84, 249] on div "Shapes" at bounding box center [87, 285] width 12 height 3
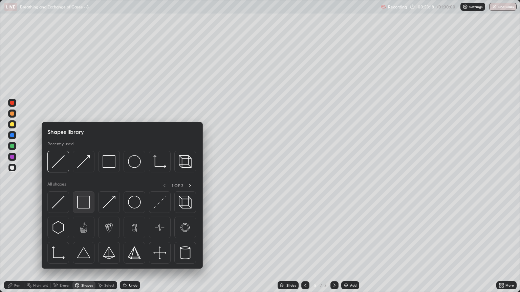
click at [84, 204] on img at bounding box center [83, 202] width 13 height 13
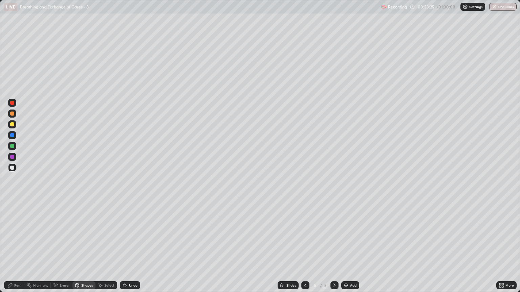
click at [18, 249] on div "Pen" at bounding box center [17, 285] width 6 height 3
click at [18, 249] on div "Pen" at bounding box center [14, 286] width 20 height 8
click at [65, 249] on div "Eraser" at bounding box center [65, 285] width 10 height 3
click at [19, 249] on div "Pen" at bounding box center [17, 285] width 6 height 3
click at [86, 249] on div "Shapes" at bounding box center [87, 285] width 12 height 3
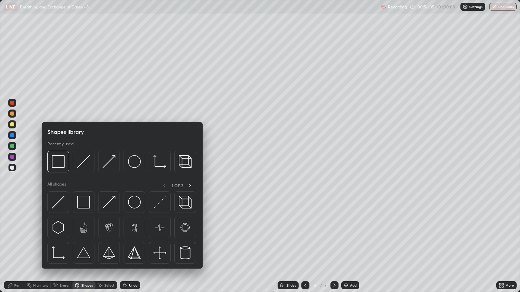
click at [13, 125] on div at bounding box center [12, 125] width 4 height 4
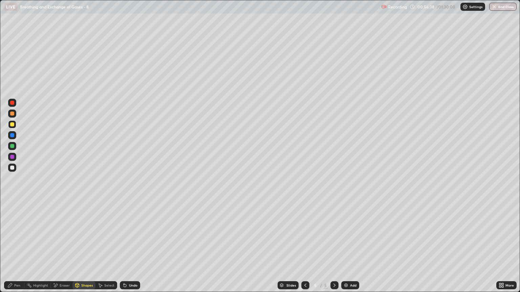
click at [61, 249] on div "Eraser" at bounding box center [65, 285] width 10 height 3
click at [20, 249] on div "Pen" at bounding box center [17, 285] width 6 height 3
click at [13, 114] on div at bounding box center [12, 114] width 4 height 4
click at [12, 158] on div at bounding box center [12, 157] width 4 height 4
click at [304, 249] on icon at bounding box center [305, 285] width 5 height 5
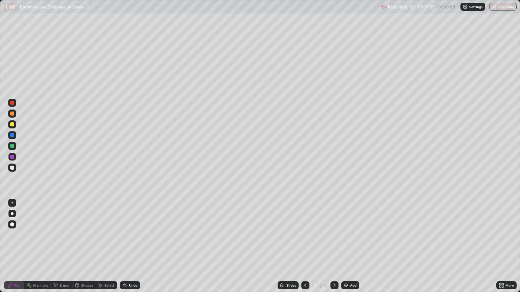
click at [335, 249] on icon at bounding box center [334, 285] width 5 height 5
click at [334, 249] on icon at bounding box center [334, 285] width 2 height 3
click at [301, 249] on div at bounding box center [305, 286] width 8 height 8
click at [333, 249] on icon at bounding box center [334, 285] width 5 height 5
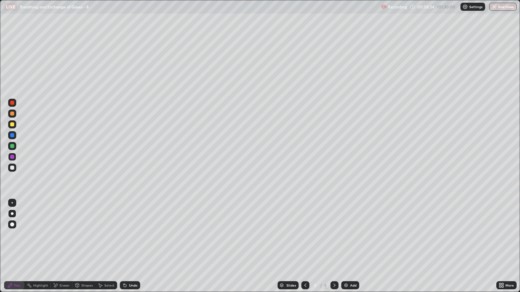
click at [12, 125] on div at bounding box center [12, 125] width 4 height 4
click at [85, 249] on div "Shapes" at bounding box center [87, 285] width 12 height 3
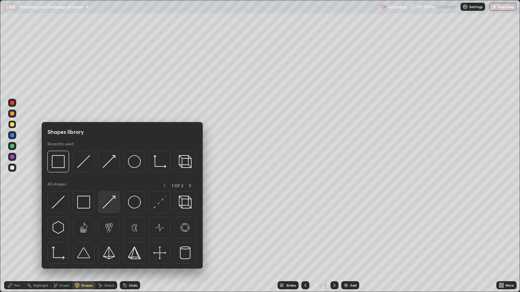
click at [111, 204] on img at bounding box center [109, 202] width 13 height 13
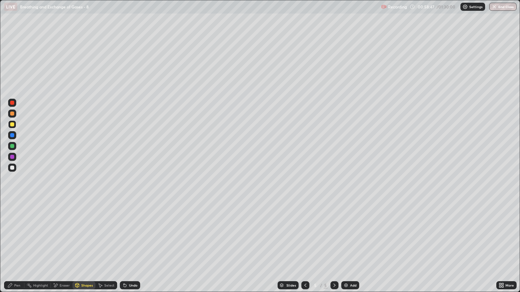
click at [13, 169] on div at bounding box center [12, 168] width 4 height 4
click at [62, 249] on div "Eraser" at bounding box center [65, 285] width 10 height 3
click at [19, 249] on div "Pen" at bounding box center [17, 285] width 6 height 3
click at [12, 170] on div at bounding box center [12, 168] width 4 height 4
click at [16, 249] on div "Pen" at bounding box center [17, 285] width 6 height 3
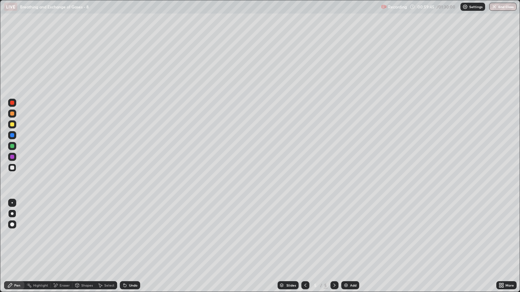
click at [14, 125] on div at bounding box center [12, 125] width 4 height 4
click at [68, 249] on div "Eraser" at bounding box center [65, 285] width 10 height 3
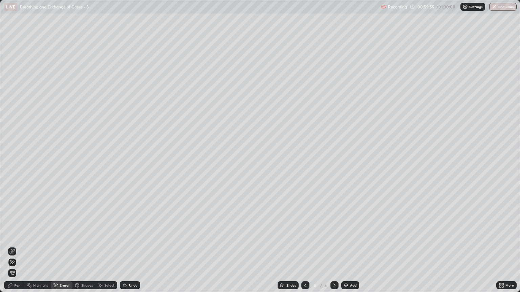
click at [17, 249] on div "Pen" at bounding box center [14, 286] width 20 height 8
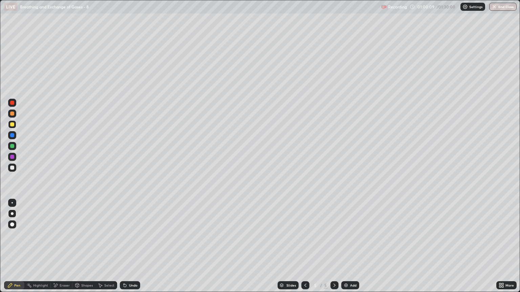
click at [15, 170] on div at bounding box center [12, 168] width 8 height 8
click at [87, 249] on div "Shapes" at bounding box center [87, 285] width 12 height 3
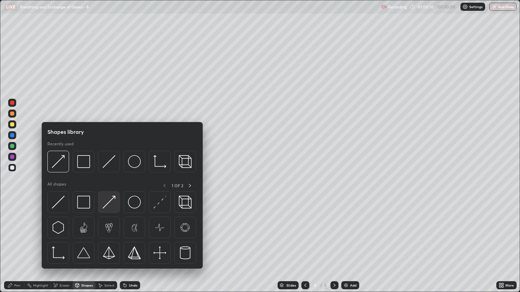
click at [111, 207] on img at bounding box center [109, 202] width 13 height 13
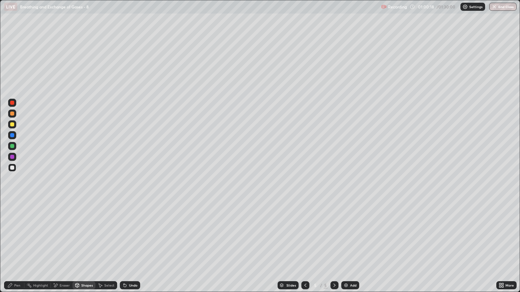
click at [60, 249] on div "Eraser" at bounding box center [65, 285] width 10 height 3
click at [15, 249] on div "Pen" at bounding box center [17, 285] width 6 height 3
click at [15, 126] on div at bounding box center [12, 124] width 8 height 8
click at [19, 249] on div "Pen" at bounding box center [17, 285] width 6 height 3
click at [13, 114] on div at bounding box center [12, 114] width 4 height 4
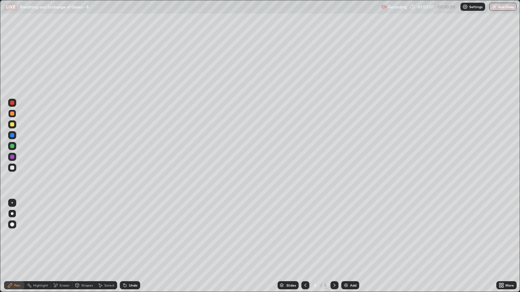
click at [14, 126] on div at bounding box center [12, 124] width 8 height 8
click at [100, 249] on icon at bounding box center [101, 286] width 4 height 4
click at [83, 249] on div "Shapes" at bounding box center [87, 285] width 12 height 3
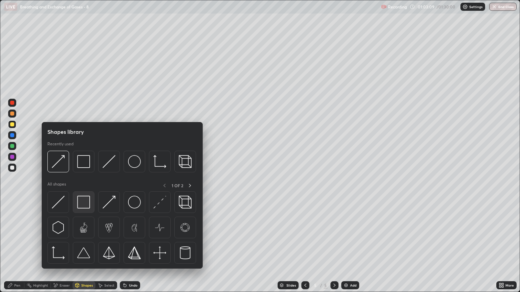
click at [80, 201] on img at bounding box center [83, 202] width 13 height 13
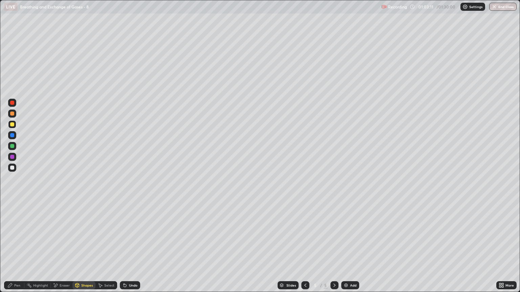
click at [12, 170] on div at bounding box center [12, 168] width 4 height 4
click at [85, 249] on div "Shapes" at bounding box center [83, 286] width 23 height 8
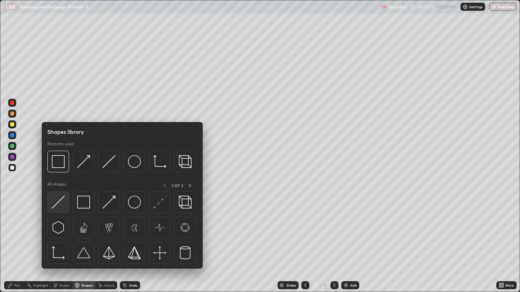
click at [60, 204] on img at bounding box center [58, 202] width 13 height 13
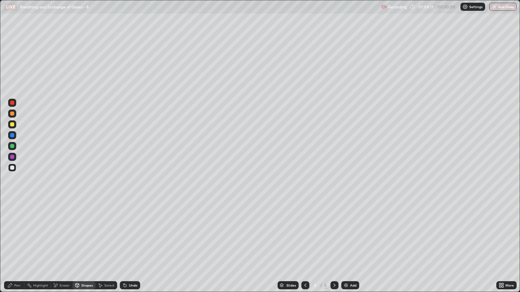
click at [11, 168] on div at bounding box center [12, 168] width 4 height 4
click at [17, 249] on div "Pen" at bounding box center [14, 286] width 20 height 8
click at [13, 125] on div at bounding box center [12, 125] width 4 height 4
click at [20, 249] on div "Pen" at bounding box center [17, 285] width 6 height 3
click at [13, 168] on div at bounding box center [12, 168] width 4 height 4
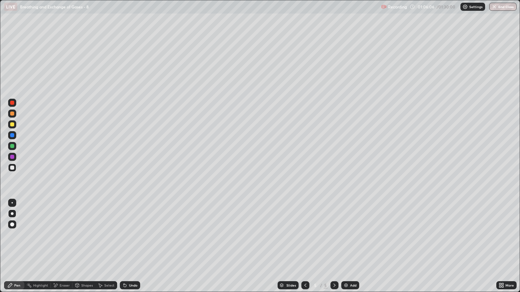
click at [15, 125] on div at bounding box center [12, 124] width 8 height 8
click at [62, 249] on div "Eraser" at bounding box center [65, 285] width 10 height 3
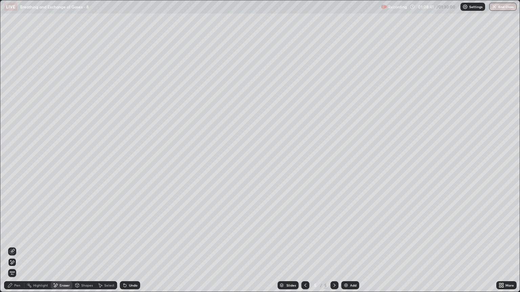
click at [17, 249] on div "Pen" at bounding box center [17, 285] width 6 height 3
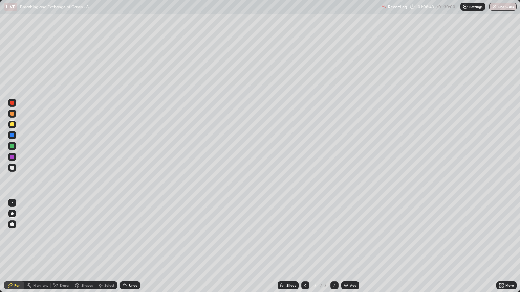
click at [12, 115] on div at bounding box center [12, 114] width 4 height 4
click at [65, 249] on div "Eraser" at bounding box center [65, 285] width 10 height 3
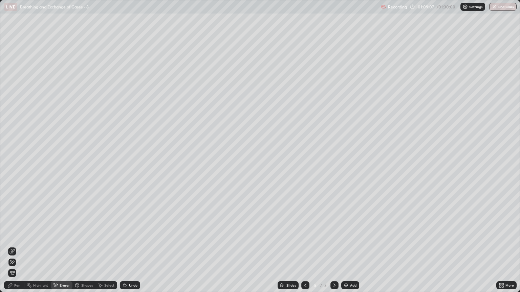
click at [19, 249] on div "Pen" at bounding box center [14, 286] width 20 height 8
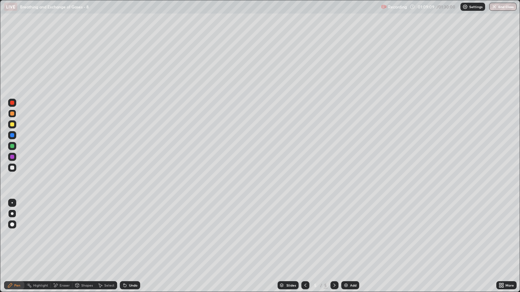
click at [12, 125] on div at bounding box center [12, 125] width 4 height 4
click at [13, 168] on div at bounding box center [12, 168] width 4 height 4
click at [84, 249] on div "Shapes" at bounding box center [87, 285] width 12 height 3
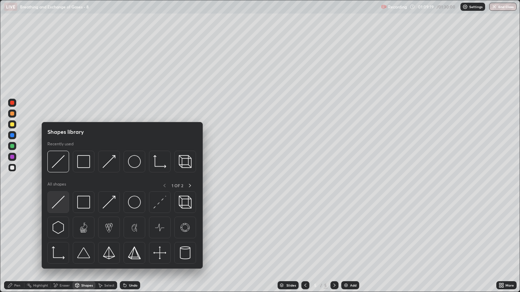
click at [63, 205] on img at bounding box center [58, 202] width 13 height 13
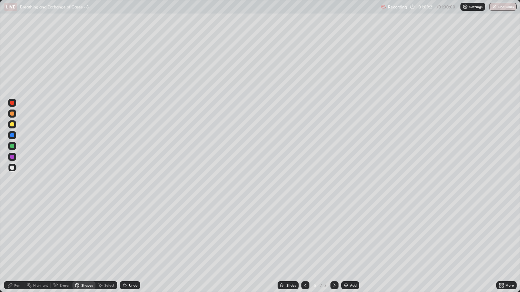
click at [87, 249] on div "Shapes" at bounding box center [87, 285] width 12 height 3
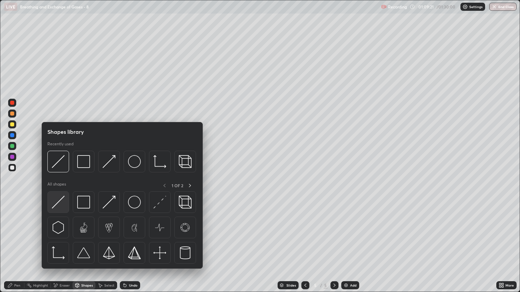
click at [63, 206] on img at bounding box center [58, 202] width 13 height 13
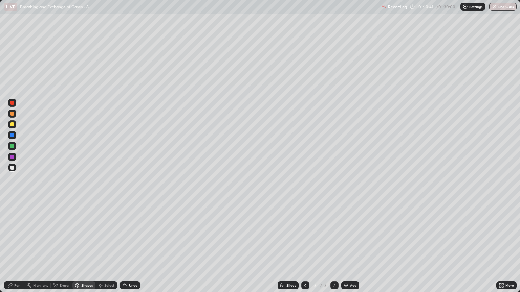
click at [19, 249] on div "Pen" at bounding box center [17, 285] width 6 height 3
click at [14, 126] on div at bounding box center [12, 125] width 4 height 4
click at [82, 249] on div "Shapes" at bounding box center [87, 285] width 12 height 3
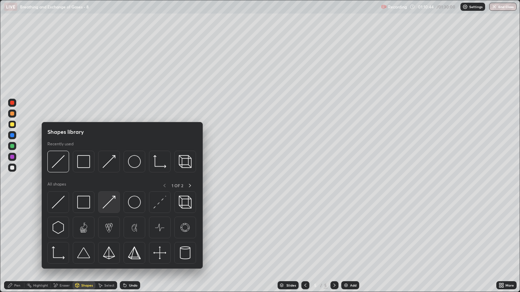
click at [110, 205] on img at bounding box center [109, 202] width 13 height 13
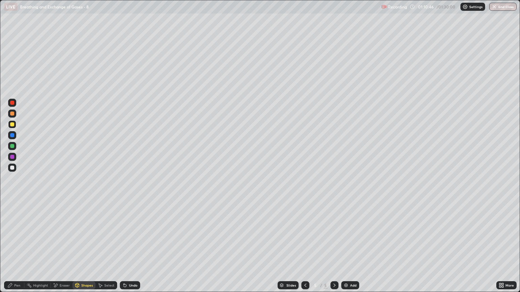
click at [17, 249] on div "Pen" at bounding box center [17, 285] width 6 height 3
click at [12, 168] on div at bounding box center [12, 168] width 4 height 4
click at [85, 249] on div "Shapes" at bounding box center [87, 285] width 12 height 3
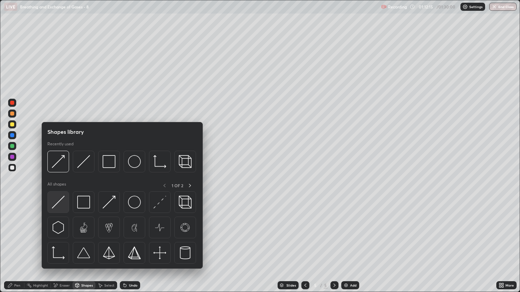
click at [64, 205] on img at bounding box center [58, 202] width 13 height 13
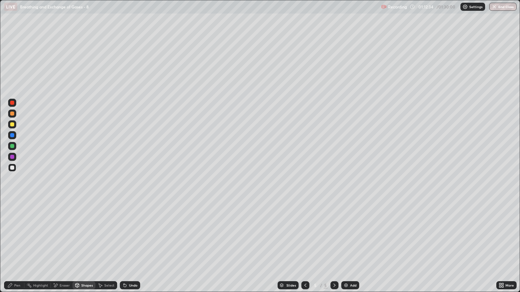
click at [18, 249] on div "Pen" at bounding box center [17, 285] width 6 height 3
click at [68, 249] on div "Eraser" at bounding box center [62, 286] width 22 height 8
click at [126, 249] on icon at bounding box center [124, 285] width 5 height 5
click at [18, 249] on div "Pen" at bounding box center [17, 285] width 6 height 3
click at [14, 126] on div at bounding box center [12, 125] width 4 height 4
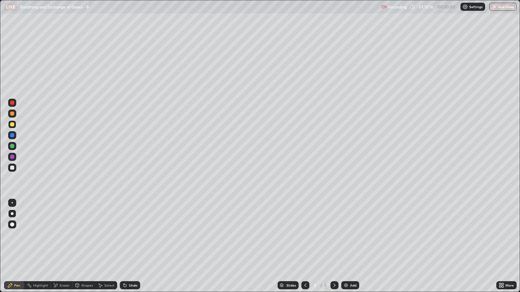
click at [305, 249] on icon at bounding box center [305, 285] width 5 height 5
click at [301, 249] on div at bounding box center [305, 286] width 8 height 8
click at [333, 249] on icon at bounding box center [334, 285] width 5 height 5
click at [330, 249] on div at bounding box center [334, 286] width 8 height 8
click at [333, 249] on icon at bounding box center [334, 285] width 5 height 5
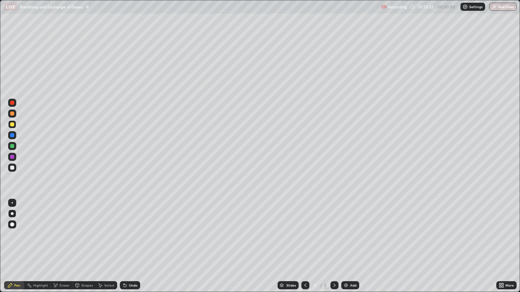
click at [334, 249] on icon at bounding box center [334, 285] width 2 height 3
click at [345, 249] on img at bounding box center [345, 285] width 5 height 5
click at [18, 249] on div "Pen" at bounding box center [14, 286] width 20 height 8
click at [13, 125] on div at bounding box center [12, 125] width 4 height 4
click at [89, 249] on div "Shapes" at bounding box center [83, 286] width 23 height 8
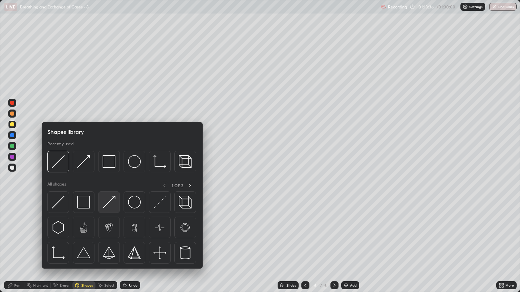
click at [111, 205] on img at bounding box center [109, 202] width 13 height 13
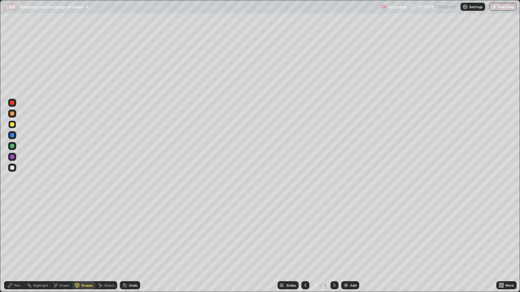
click at [18, 249] on div "Pen" at bounding box center [14, 286] width 20 height 8
click at [18, 249] on div "Pen" at bounding box center [17, 285] width 6 height 3
click at [11, 169] on div at bounding box center [12, 168] width 4 height 4
click at [84, 249] on div "Shapes" at bounding box center [87, 285] width 12 height 3
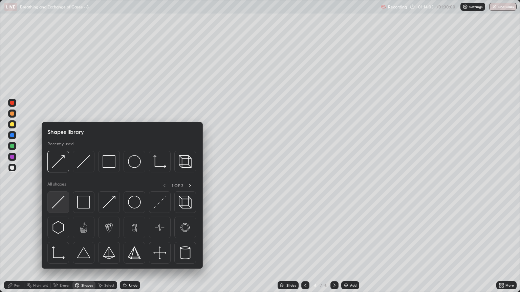
click at [61, 207] on img at bounding box center [58, 202] width 13 height 13
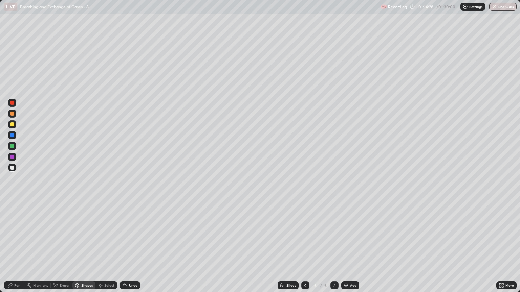
click at [13, 114] on div at bounding box center [12, 114] width 4 height 4
click at [17, 249] on div "Pen" at bounding box center [17, 285] width 6 height 3
click at [13, 125] on div at bounding box center [12, 125] width 4 height 4
click at [83, 249] on div "Shapes" at bounding box center [87, 285] width 12 height 3
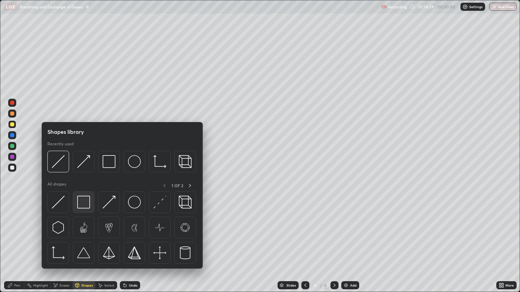
click at [82, 200] on img at bounding box center [83, 202] width 13 height 13
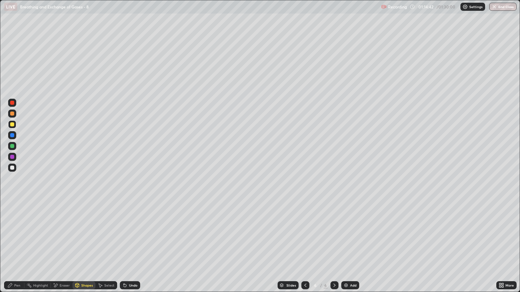
click at [13, 169] on div at bounding box center [12, 168] width 4 height 4
click at [21, 249] on div "Pen" at bounding box center [14, 286] width 20 height 8
click at [62, 249] on div "Eraser" at bounding box center [65, 285] width 10 height 3
click at [19, 249] on div "Pen" at bounding box center [17, 285] width 6 height 3
click at [85, 249] on div "Shapes" at bounding box center [87, 285] width 12 height 3
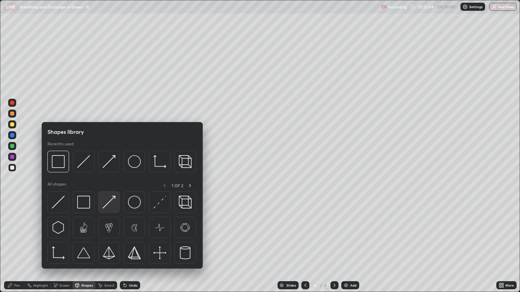
click at [112, 203] on img at bounding box center [109, 202] width 13 height 13
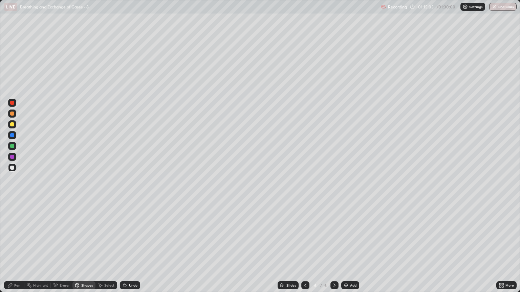
click at [13, 125] on div at bounding box center [12, 125] width 4 height 4
click at [16, 249] on div "Pen" at bounding box center [17, 285] width 6 height 3
click at [82, 249] on div "Shapes" at bounding box center [87, 285] width 12 height 3
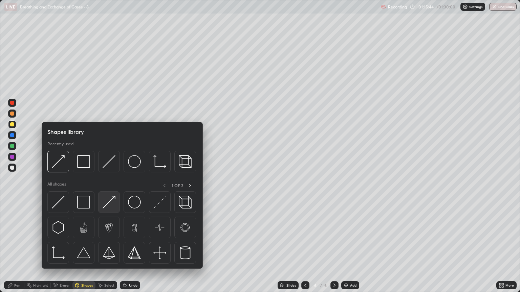
click at [111, 204] on img at bounding box center [109, 202] width 13 height 13
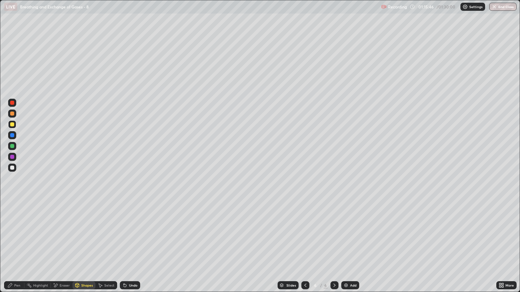
click at [18, 249] on div "Pen" at bounding box center [17, 285] width 6 height 3
click at [14, 166] on div at bounding box center [12, 168] width 4 height 4
click at [62, 249] on div "Eraser" at bounding box center [65, 285] width 10 height 3
click at [20, 249] on div "Pen" at bounding box center [17, 285] width 6 height 3
click at [64, 249] on div "Eraser" at bounding box center [65, 285] width 10 height 3
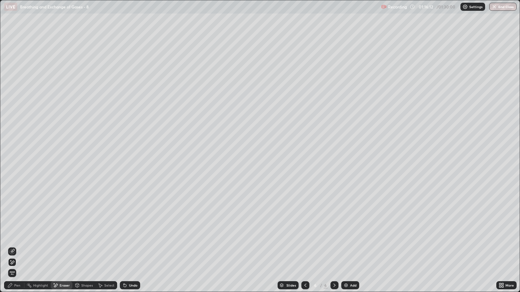
click at [19, 249] on div "Pen" at bounding box center [17, 285] width 6 height 3
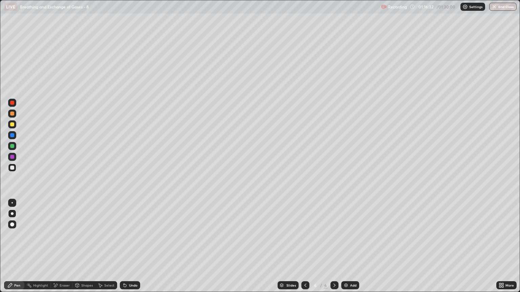
click at [12, 125] on div at bounding box center [12, 125] width 4 height 4
click at [87, 249] on div "Shapes" at bounding box center [87, 285] width 12 height 3
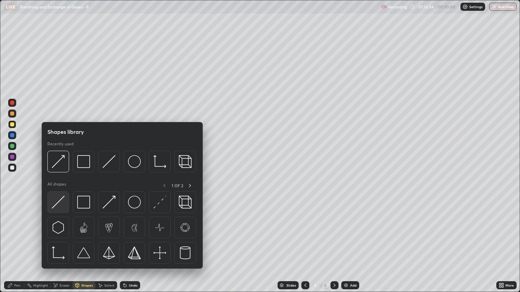
click at [65, 203] on div at bounding box center [58, 203] width 22 height 22
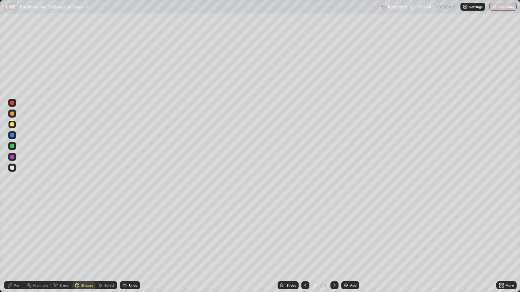
click at [19, 249] on div "Pen" at bounding box center [17, 285] width 6 height 3
click at [13, 169] on div at bounding box center [12, 168] width 4 height 4
click at [13, 125] on div at bounding box center [12, 125] width 4 height 4
click at [84, 249] on div "Shapes" at bounding box center [83, 286] width 23 height 8
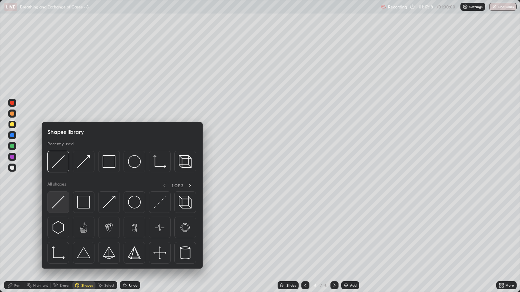
click at [65, 204] on div at bounding box center [58, 203] width 22 height 22
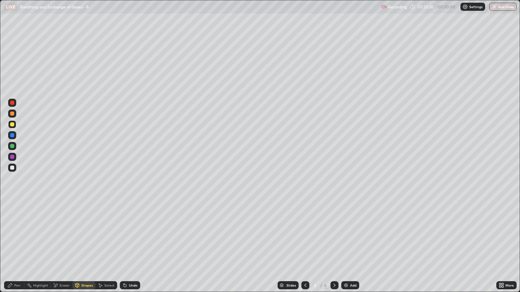
click at [494, 7] on img "button" at bounding box center [493, 6] width 5 height 5
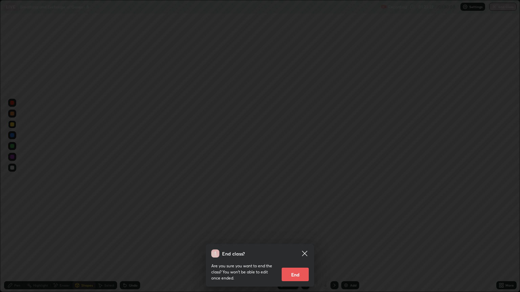
click at [300, 249] on button "End" at bounding box center [295, 275] width 27 height 14
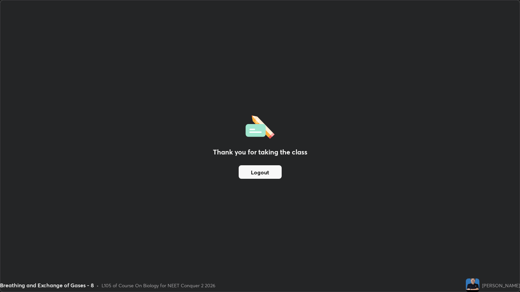
click at [264, 170] on button "Logout" at bounding box center [260, 173] width 43 height 14
